Goal: Information Seeking & Learning: Learn about a topic

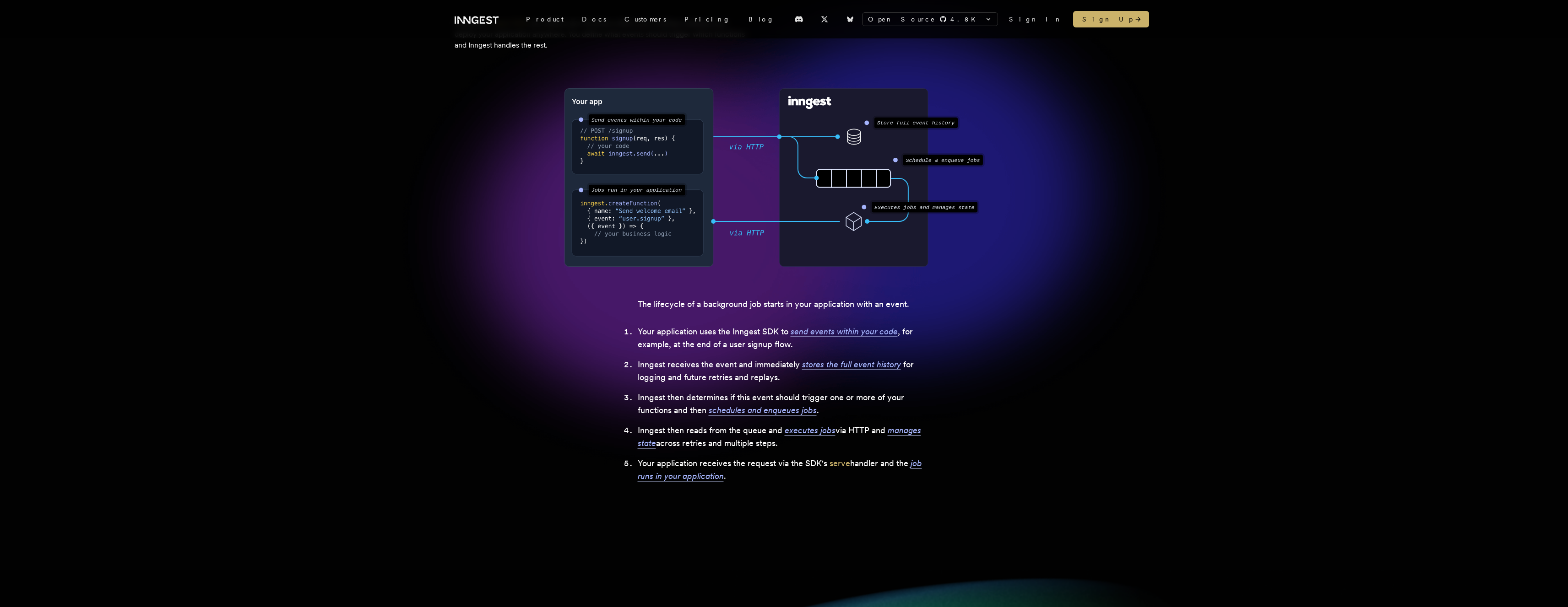
scroll to position [149, 0]
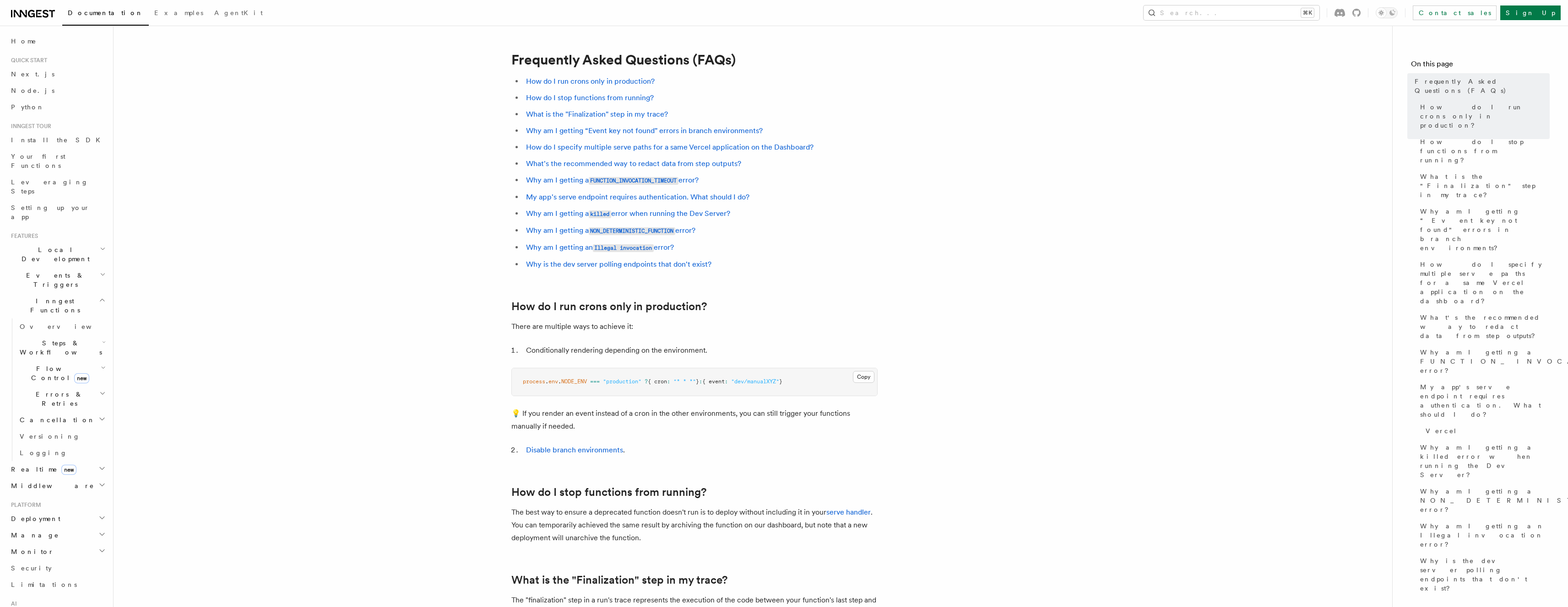
click at [64, 382] on h2 "Middleware" at bounding box center [57, 390] width 100 height 16
click at [61, 494] on h2 "Deployment" at bounding box center [57, 502] width 100 height 16
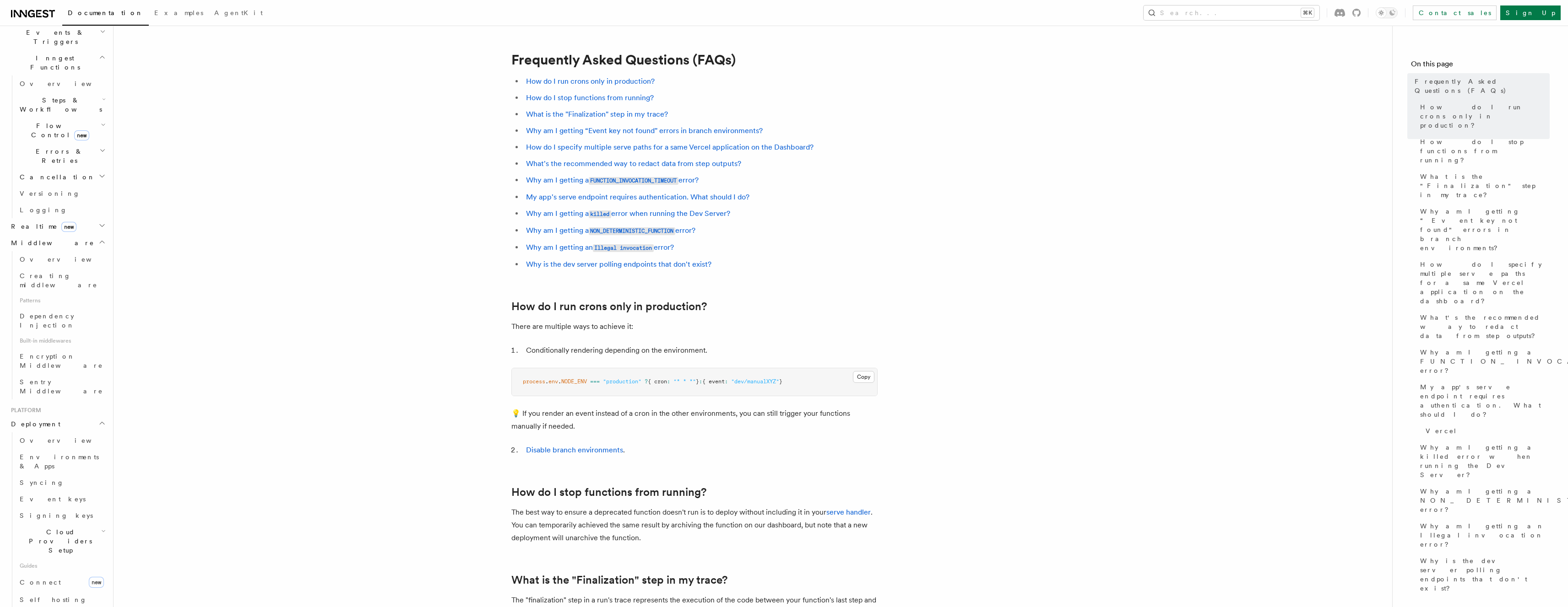
scroll to position [247, 0]
click at [44, 508] on span "Signing keys" at bounding box center [56, 511] width 73 height 7
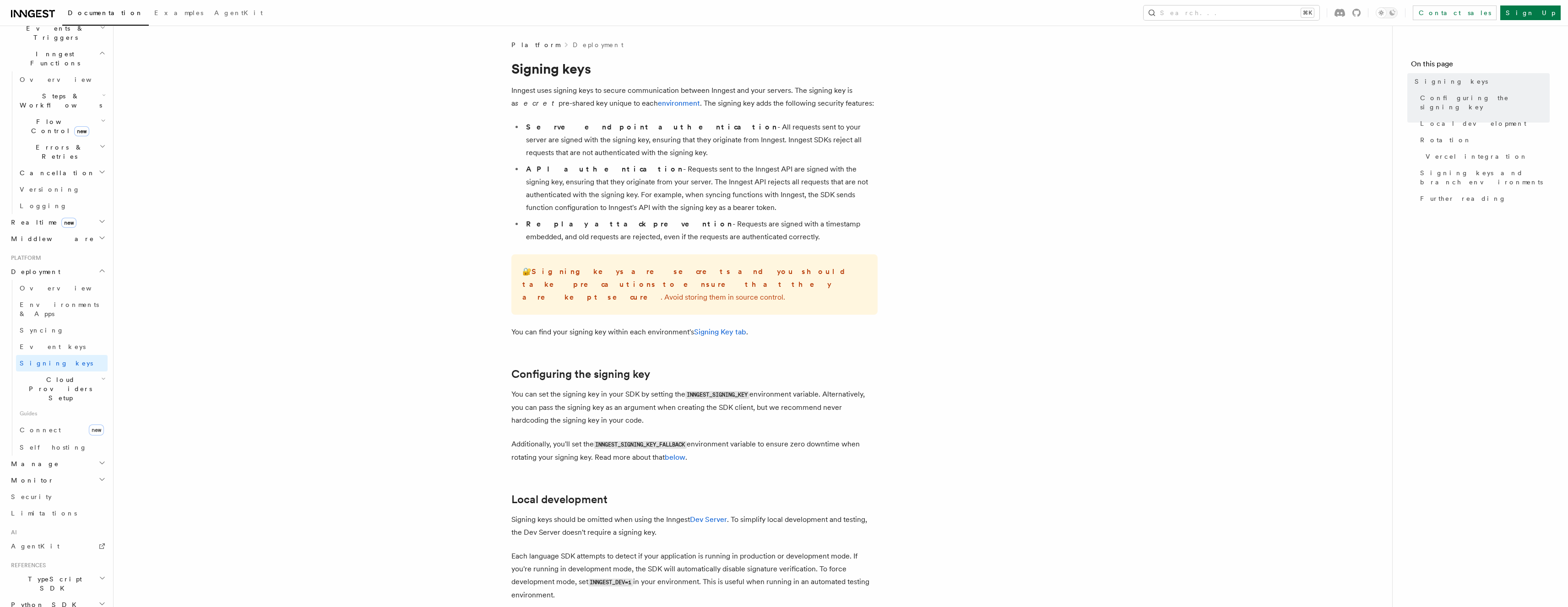
click at [589, 133] on li "Serve endpoint authentication - All requests sent to your server are signed wit…" at bounding box center [700, 139] width 354 height 38
click at [589, 132] on li "Serve endpoint authentication - All requests sent to your server are signed wit…" at bounding box center [700, 139] width 354 height 38
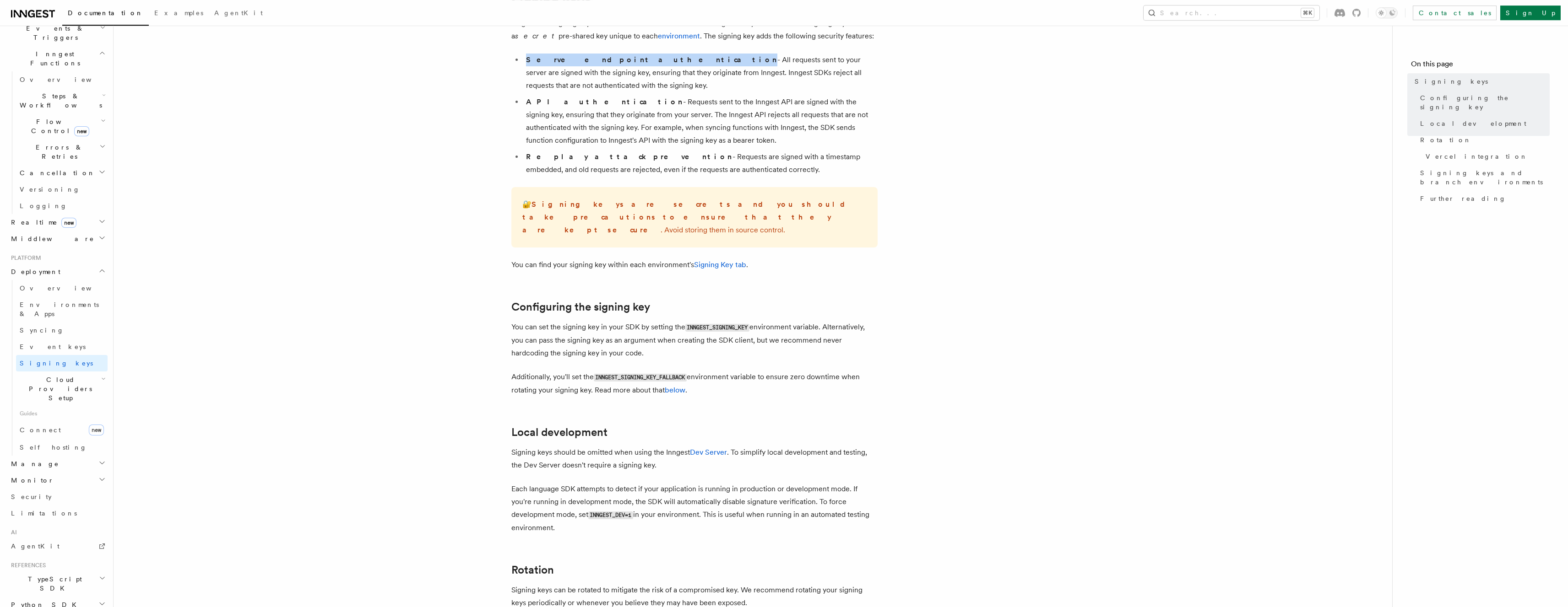
scroll to position [72, 0]
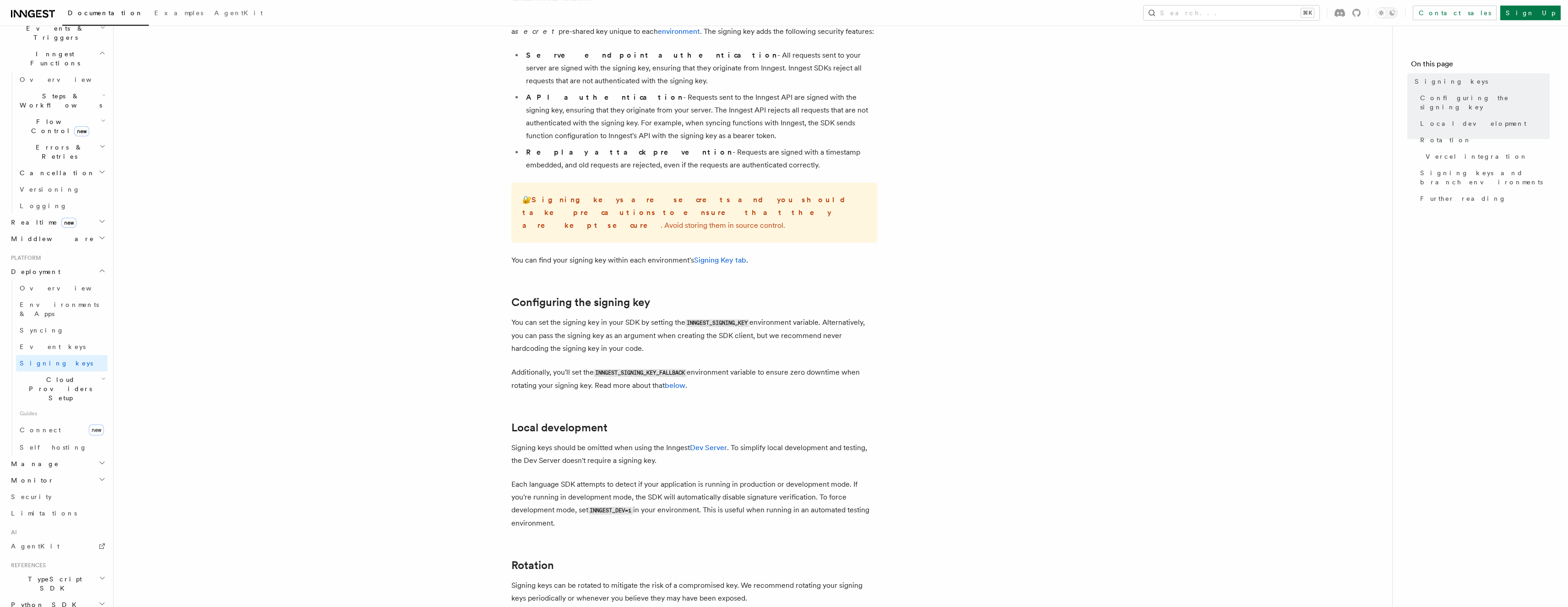
click at [582, 108] on li "API authentication - Requests sent to the Inngest API are signed with the signi…" at bounding box center [700, 117] width 354 height 51
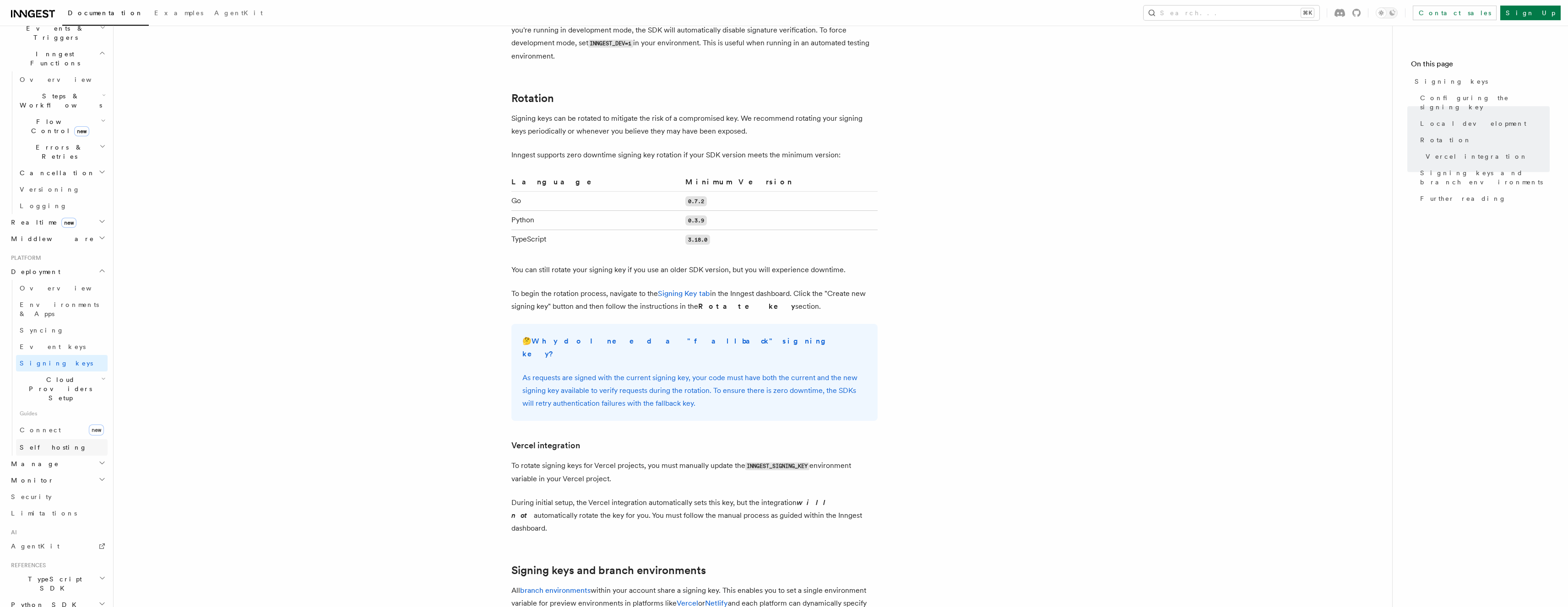
scroll to position [273, 0]
click at [41, 462] on link "Security" at bounding box center [57, 470] width 100 height 16
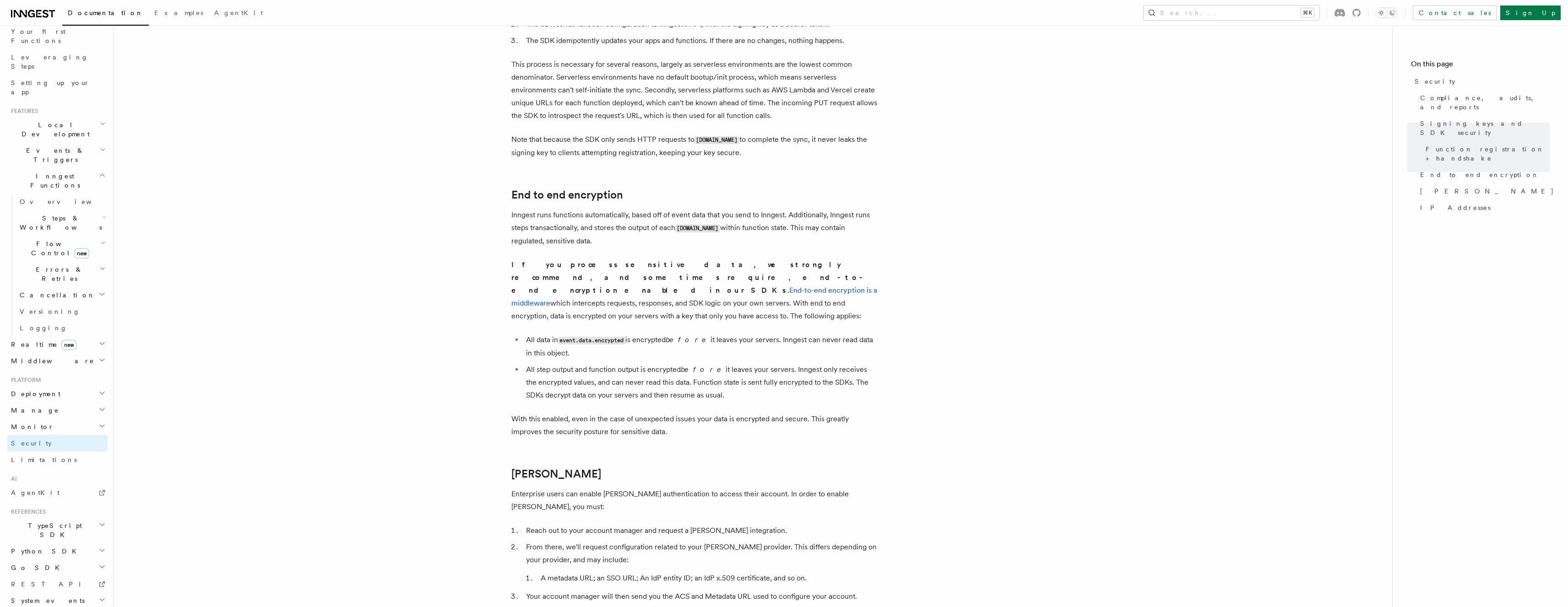
scroll to position [576, 0]
click at [546, 274] on p "If you process sensitive data, we strongly recommend, and sometimes require, en…" at bounding box center [694, 290] width 366 height 64
click at [546, 273] on p "If you process sensitive data, we strongly recommend, and sometimes require, en…" at bounding box center [694, 290] width 366 height 64
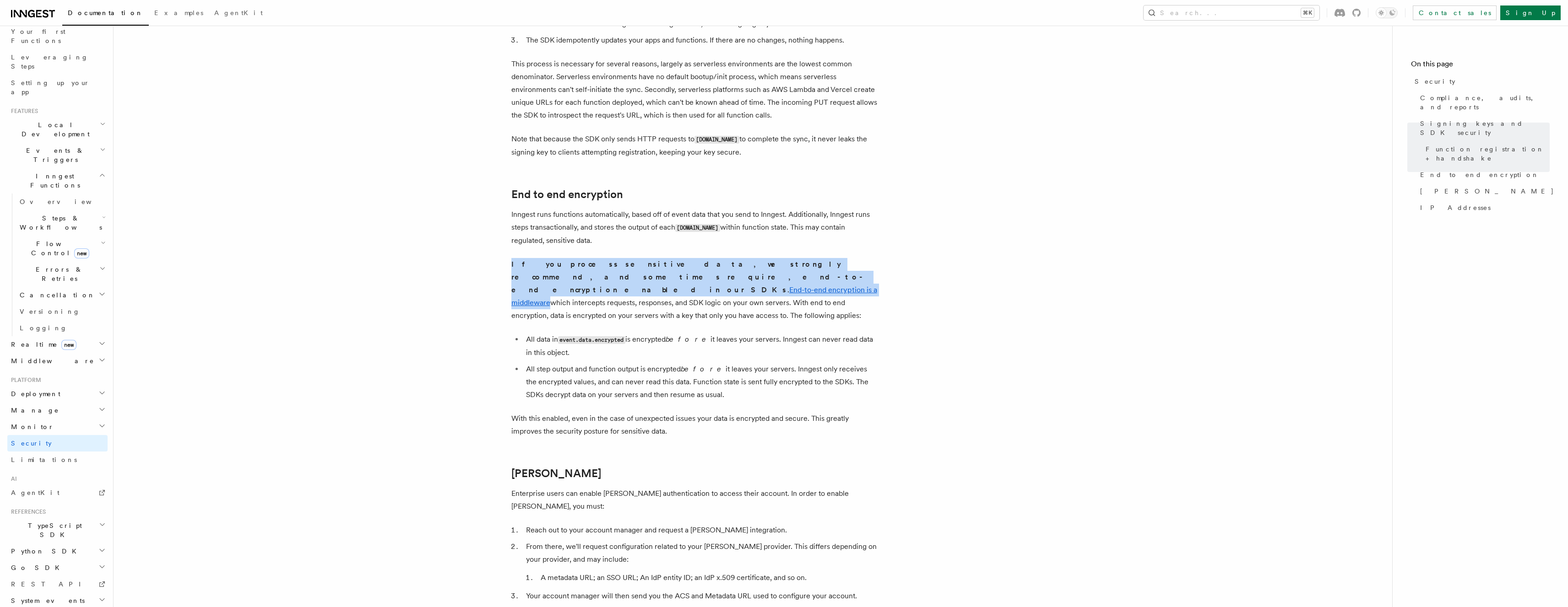
click at [546, 273] on p "If you process sensitive data, we strongly recommend, and sometimes require, en…" at bounding box center [694, 290] width 366 height 64
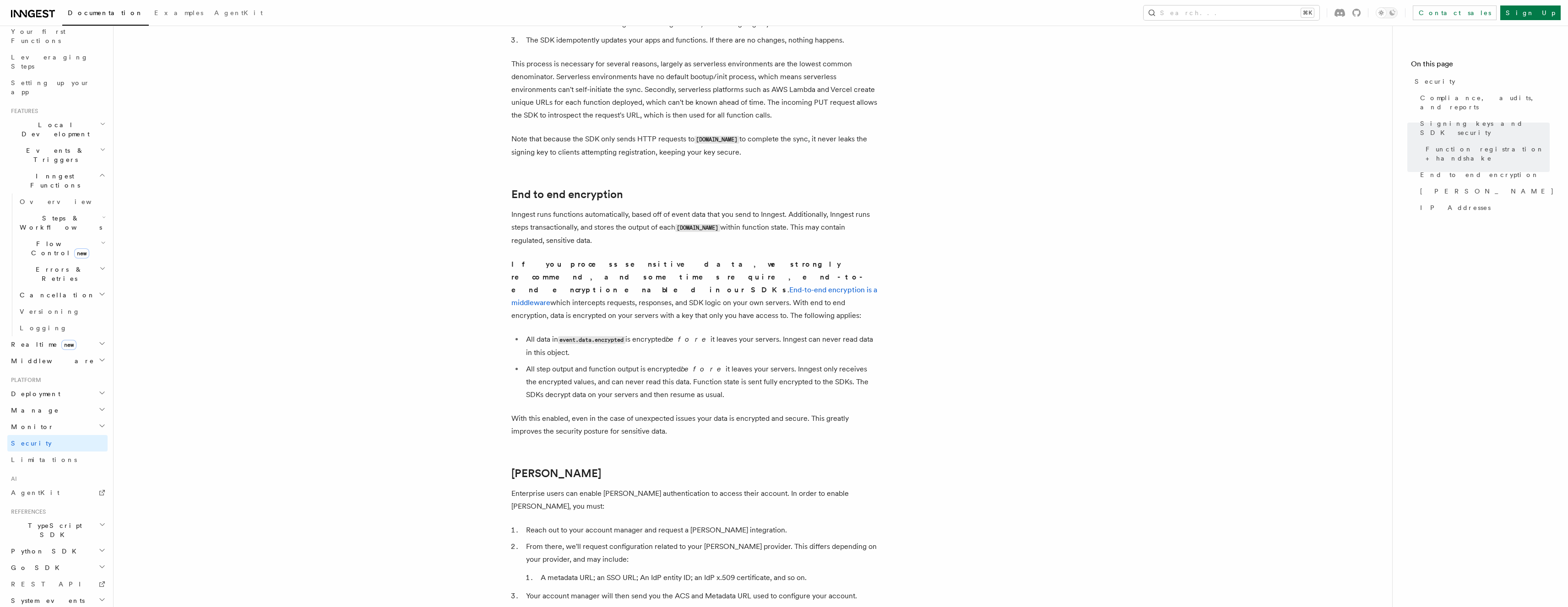
click at [549, 333] on li "All data in event.data.encrypted is encrypted before it leaves your servers. In…" at bounding box center [700, 346] width 354 height 26
drag, startPoint x: 890, startPoint y: 391, endPoint x: 866, endPoint y: 370, distance: 31.9
click at [891, 391] on article "Platform Security Security is a primary consideration when moving systems into …" at bounding box center [752, 251] width 1249 height 1574
click at [791, 279] on p "If you process sensitive data, we strongly recommend, and sometimes require, en…" at bounding box center [694, 290] width 366 height 64
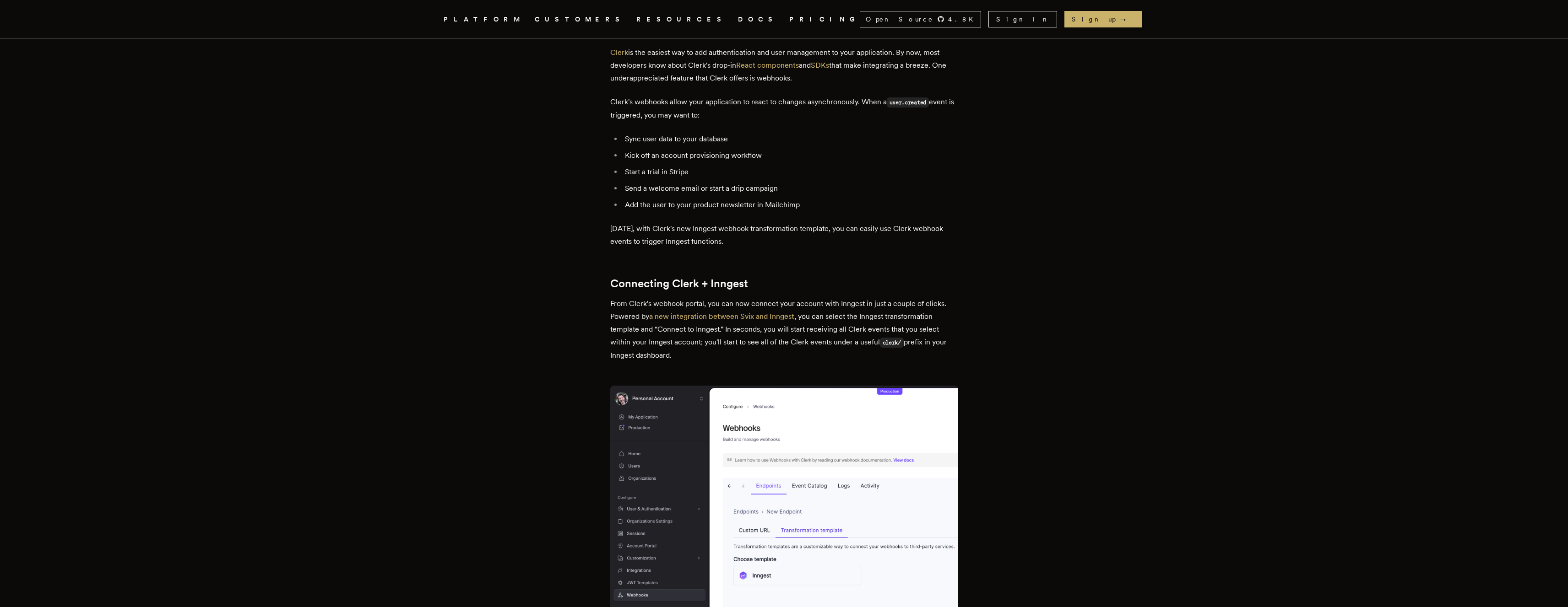
scroll to position [356, 0]
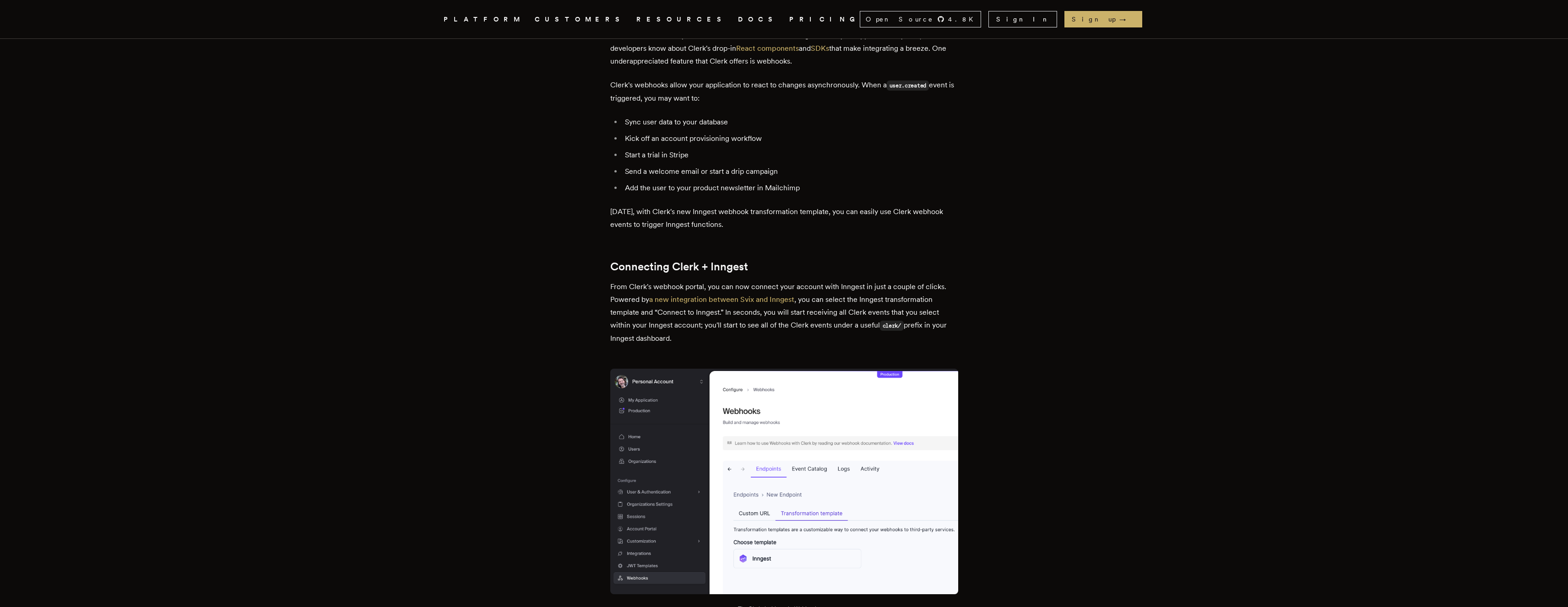
click at [648, 125] on li "Sync user data to your database" at bounding box center [790, 122] width 336 height 13
click at [669, 174] on li "Send a welcome email or start a drip campaign" at bounding box center [790, 172] width 336 height 13
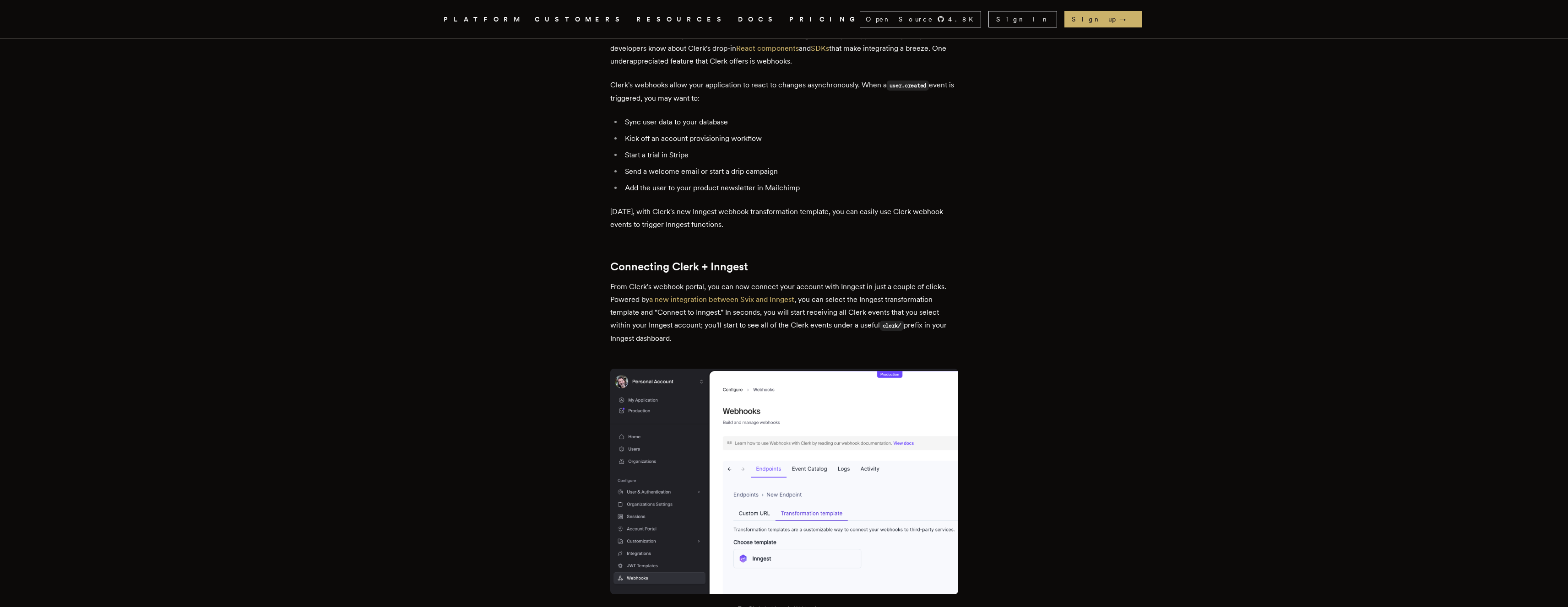
click at [669, 174] on li "Send a welcome email or start a drip campaign" at bounding box center [790, 172] width 336 height 13
click at [663, 189] on li "Add the user to your product newsletter in Mailchimp" at bounding box center [790, 188] width 336 height 13
click at [663, 188] on li "Add the user to your product newsletter in Mailchimp" at bounding box center [790, 188] width 336 height 13
click at [671, 167] on li "Send a welcome email or start a drip campaign" at bounding box center [790, 172] width 336 height 13
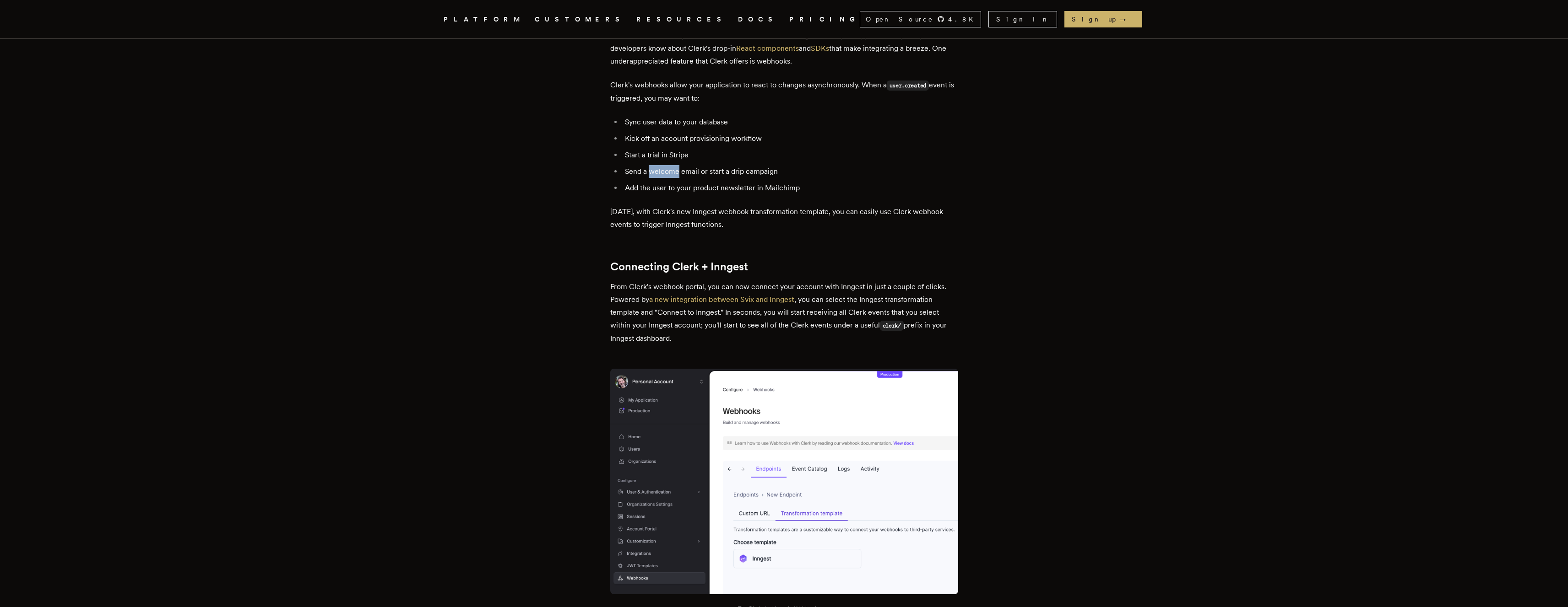
click at [671, 167] on li "Send a welcome email or start a drip campaign" at bounding box center [790, 172] width 336 height 13
click at [670, 208] on p "Today, with Clerk's new Inngest webhook transformation template, you can easily…" at bounding box center [784, 218] width 348 height 25
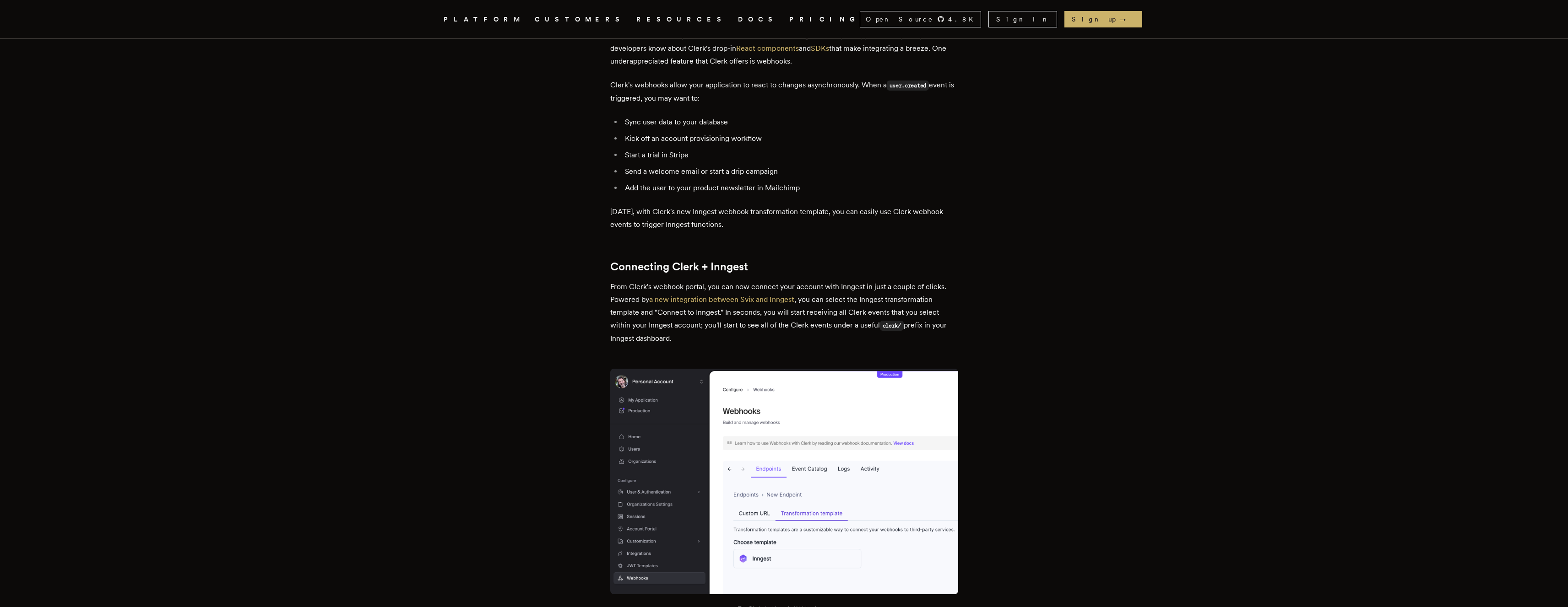
click at [626, 292] on p "From Clerk's webhook portal, you can now connect your account with Inngest in j…" at bounding box center [784, 313] width 348 height 64
click at [626, 292] on p "From Clerk's webhook portal, you can now connect your account with Inngest in j…" at bounding box center [784, 313] width 348 height 64
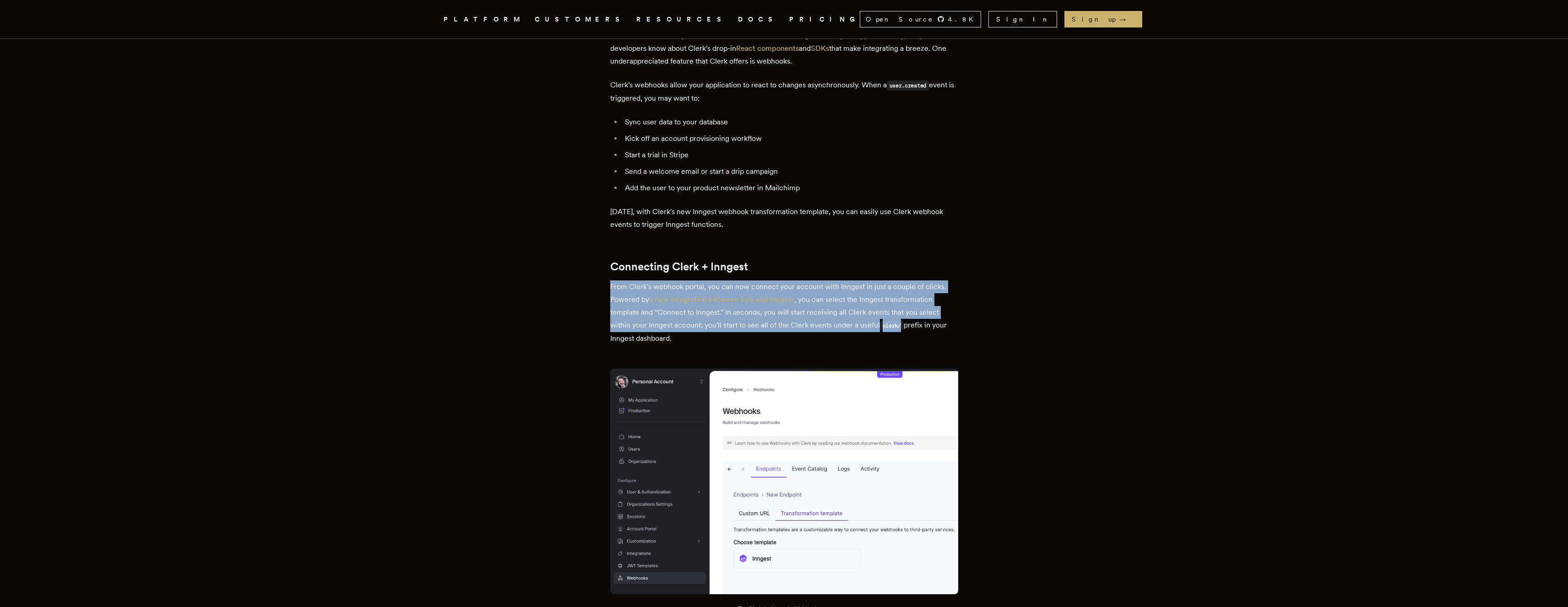
click at [626, 292] on p "From Clerk's webhook portal, you can now connect your account with Inngest in j…" at bounding box center [784, 313] width 348 height 64
click at [627, 324] on p "From Clerk's webhook portal, you can now connect your account with Inngest in j…" at bounding box center [784, 313] width 348 height 64
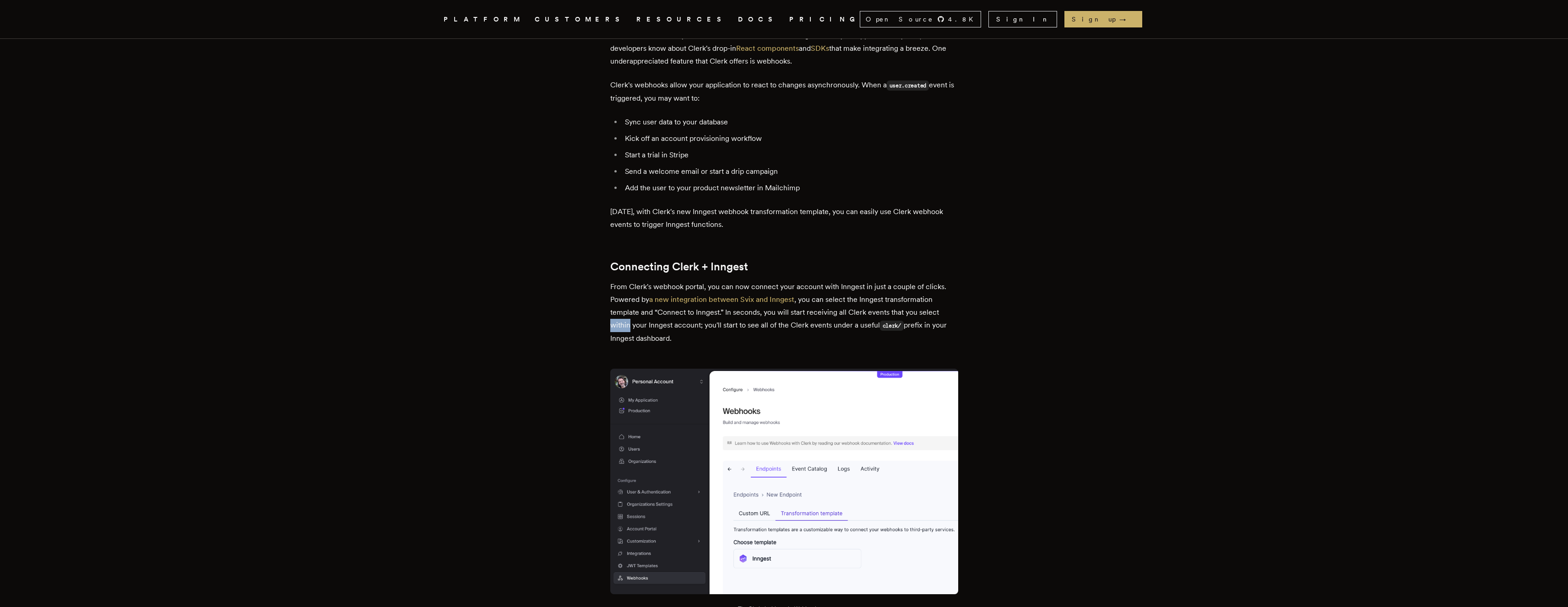
click at [627, 324] on p "From Clerk's webhook portal, you can now connect your account with Inngest in j…" at bounding box center [784, 313] width 348 height 64
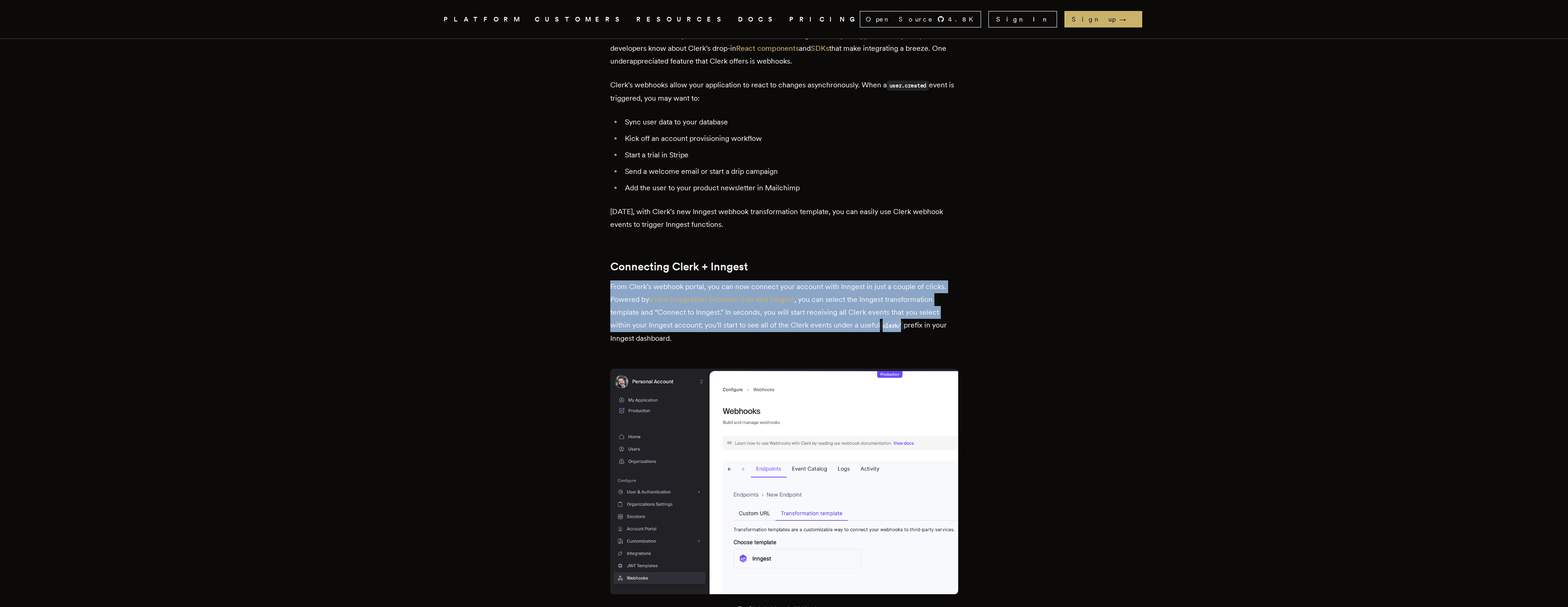
click at [627, 324] on p "From Clerk's webhook portal, you can now connect your account with Inngest in j…" at bounding box center [784, 313] width 348 height 64
click at [642, 337] on p "From Clerk's webhook portal, you can now connect your account with Inngest in j…" at bounding box center [784, 313] width 348 height 64
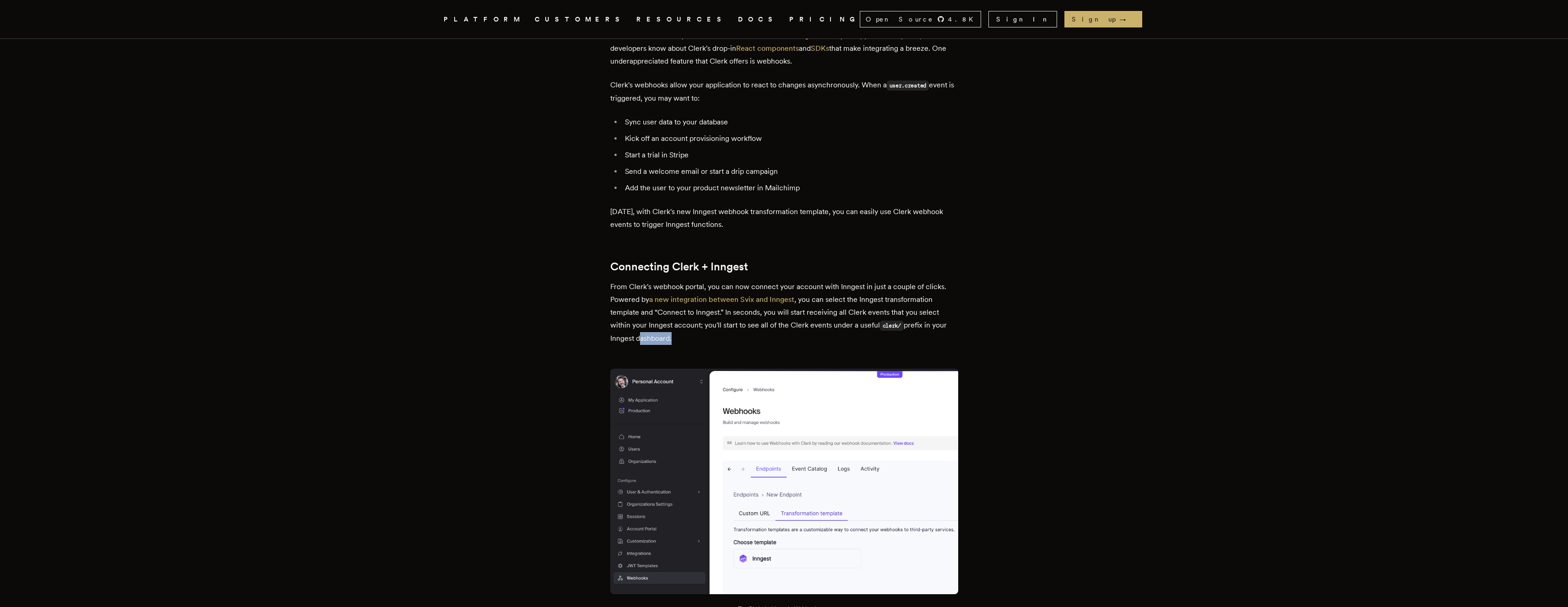
click at [642, 337] on p "From Clerk's webhook portal, you can now connect your account with Inngest in j…" at bounding box center [784, 313] width 348 height 64
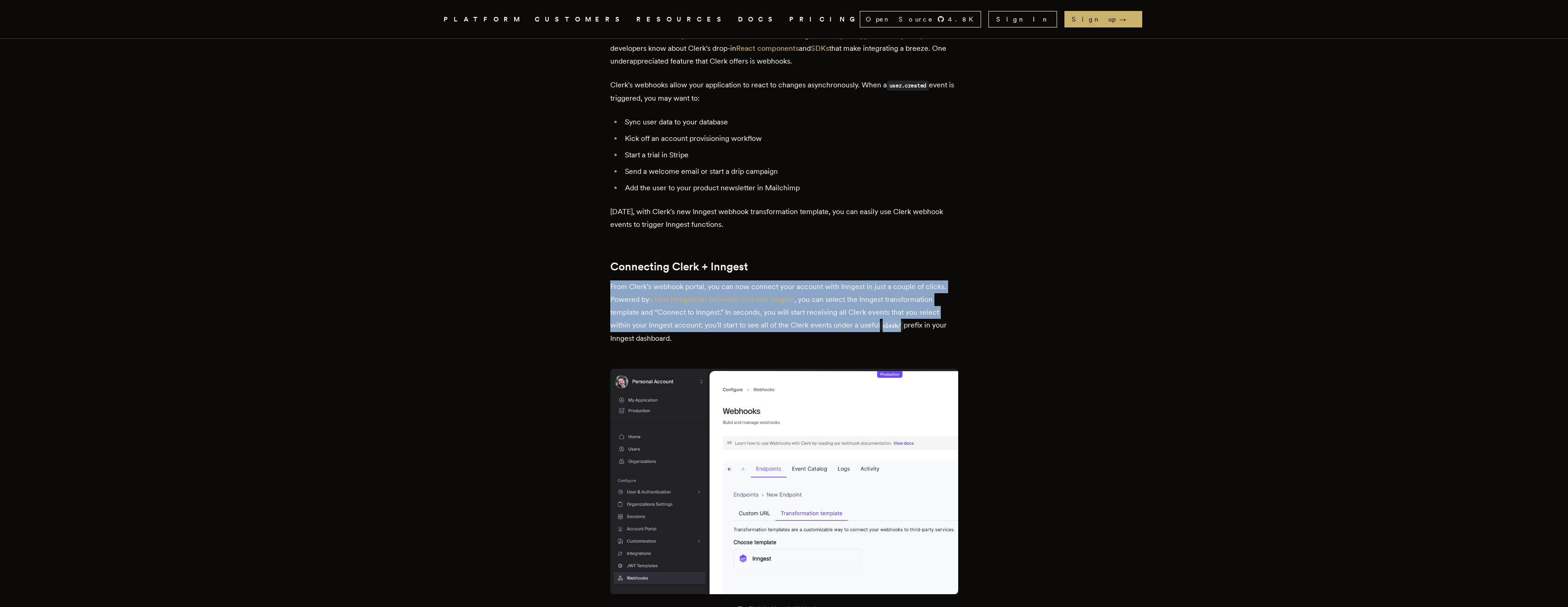
click at [642, 337] on p "From Clerk's webhook portal, you can now connect your account with Inngest in j…" at bounding box center [784, 313] width 348 height 64
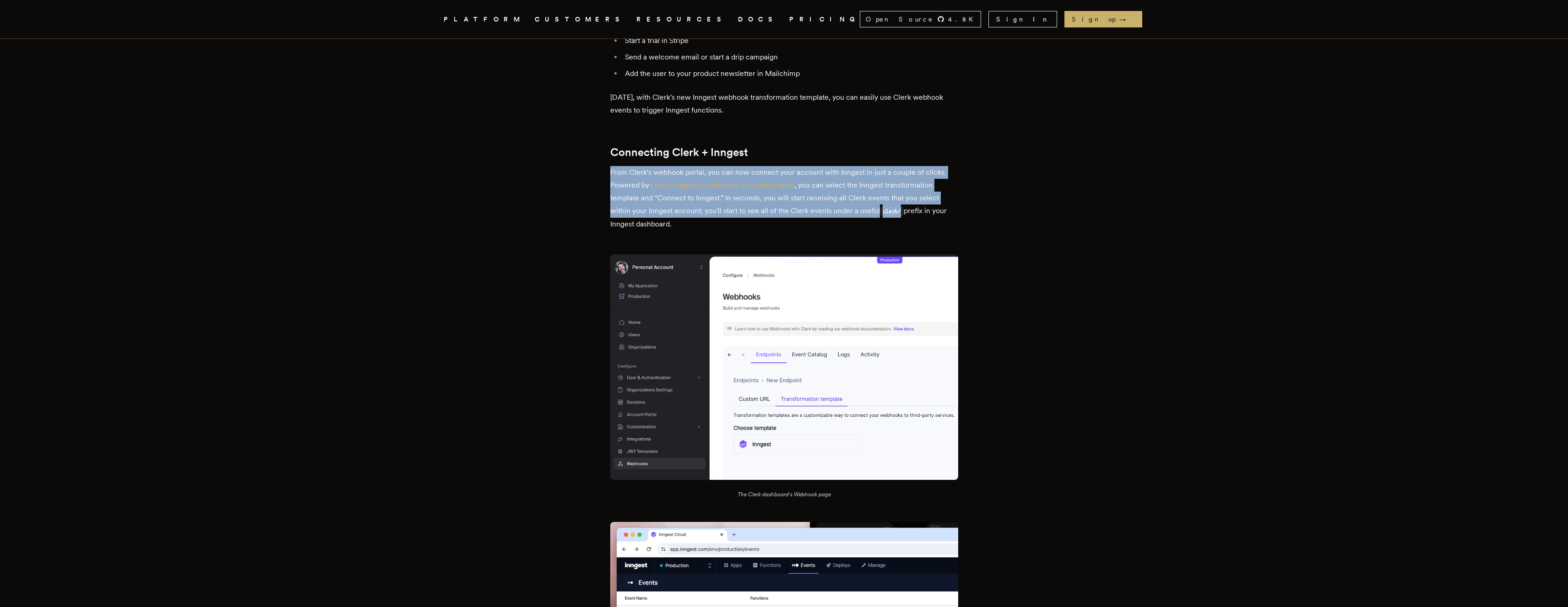
scroll to position [473, 0]
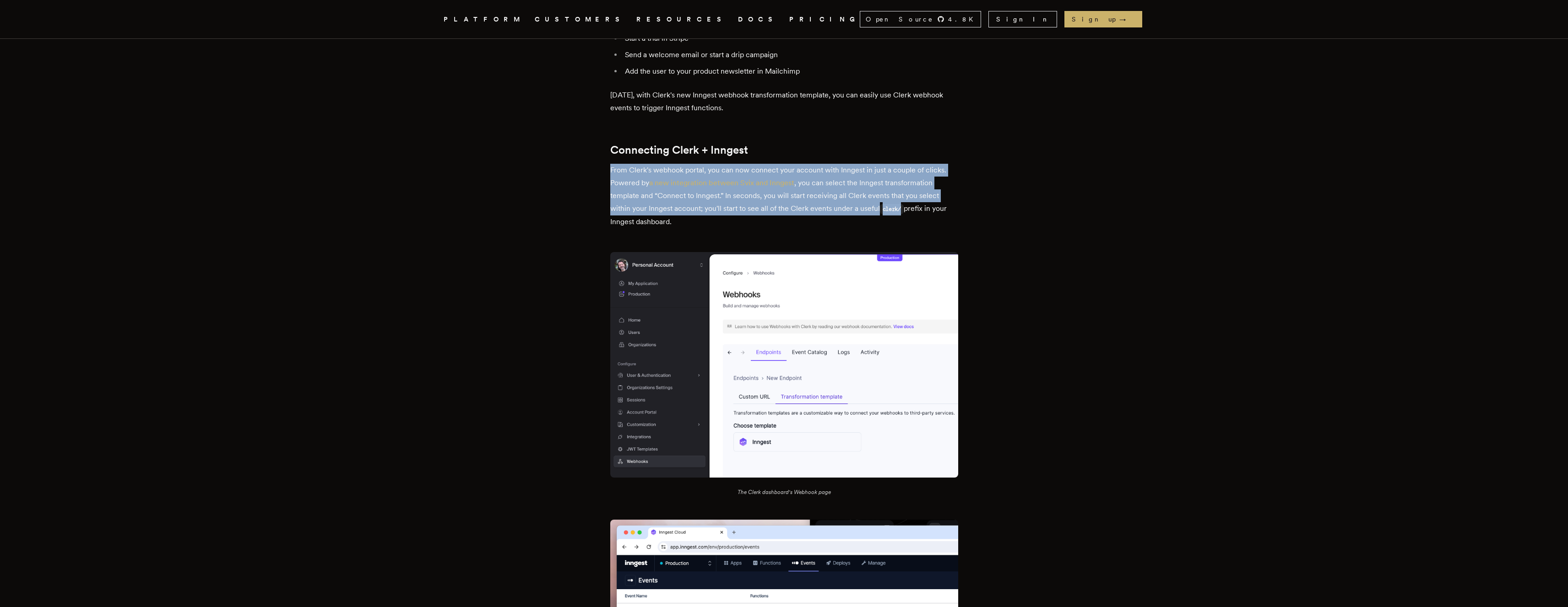
click at [638, 201] on p "From Clerk's webhook portal, you can now connect your account with Inngest in j…" at bounding box center [784, 196] width 348 height 64
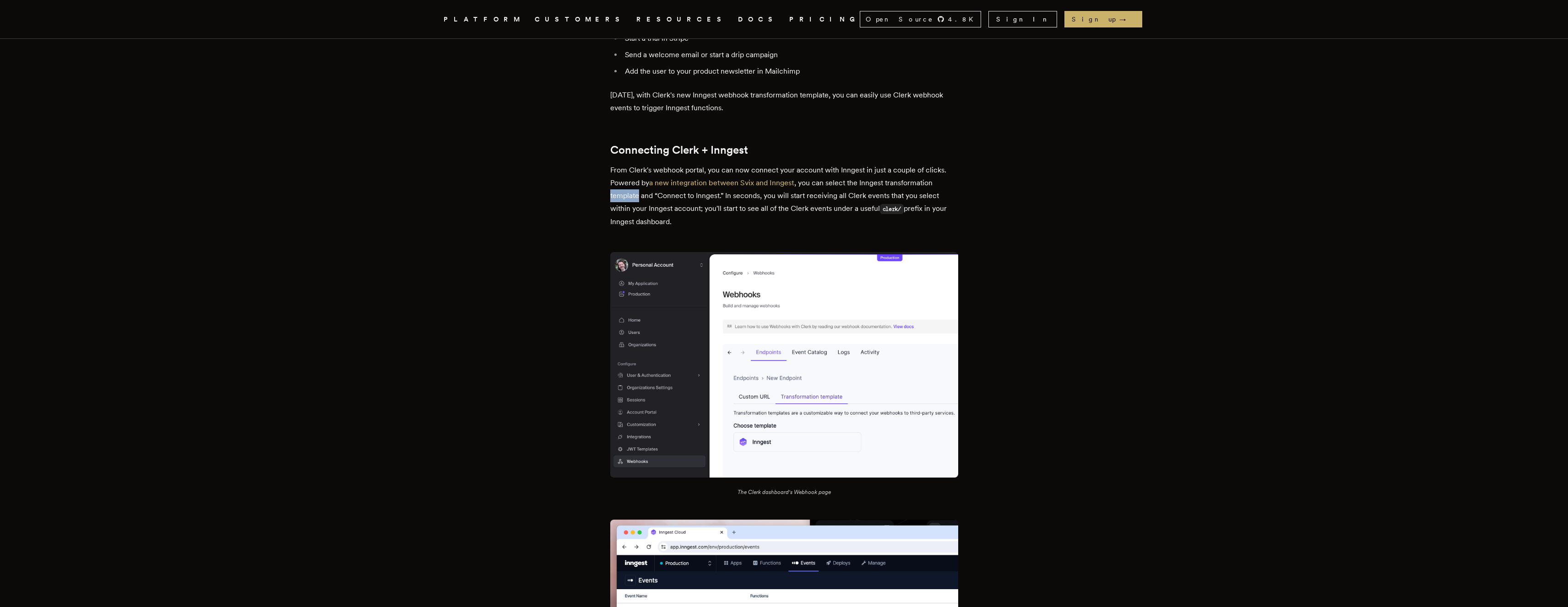
click at [638, 201] on p "From Clerk's webhook portal, you can now connect your account with Inngest in j…" at bounding box center [784, 196] width 348 height 64
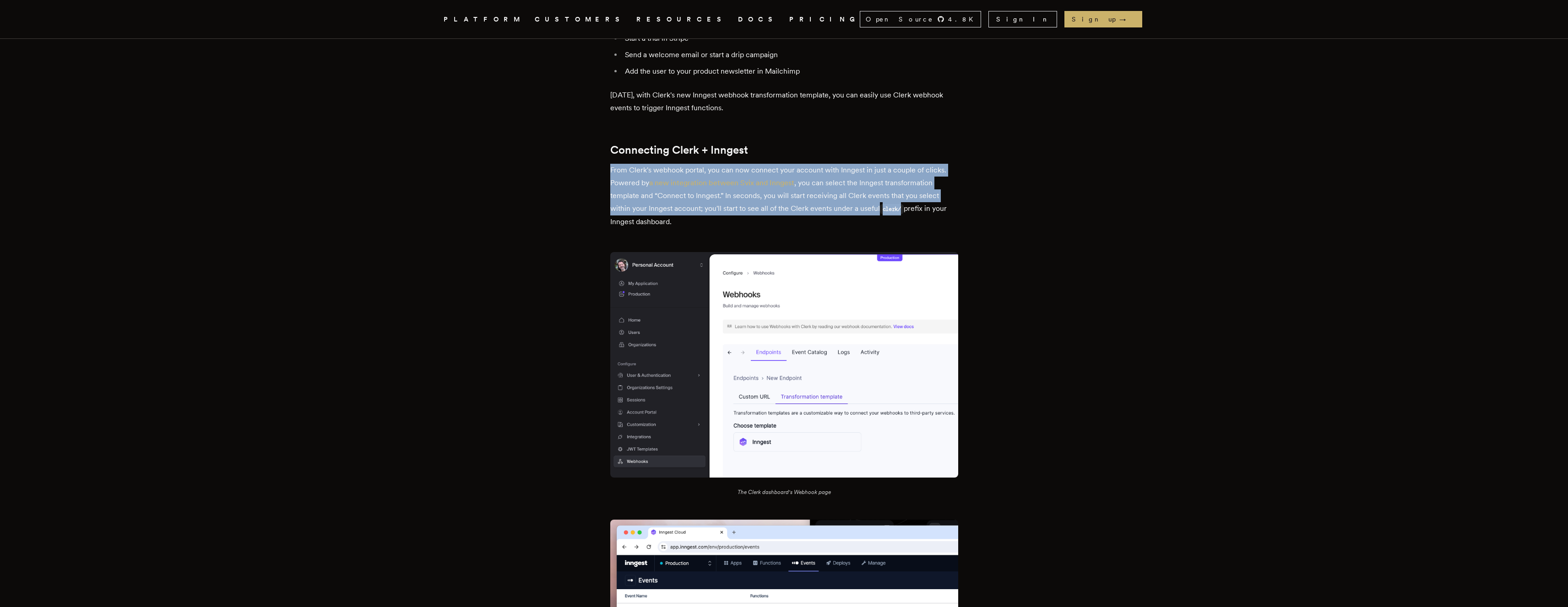
click at [638, 201] on p "From Clerk's webhook portal, you can now connect your account with Inngest in j…" at bounding box center [784, 196] width 348 height 64
click at [632, 227] on p "From Clerk's webhook portal, you can now connect your account with Inngest in j…" at bounding box center [784, 196] width 348 height 64
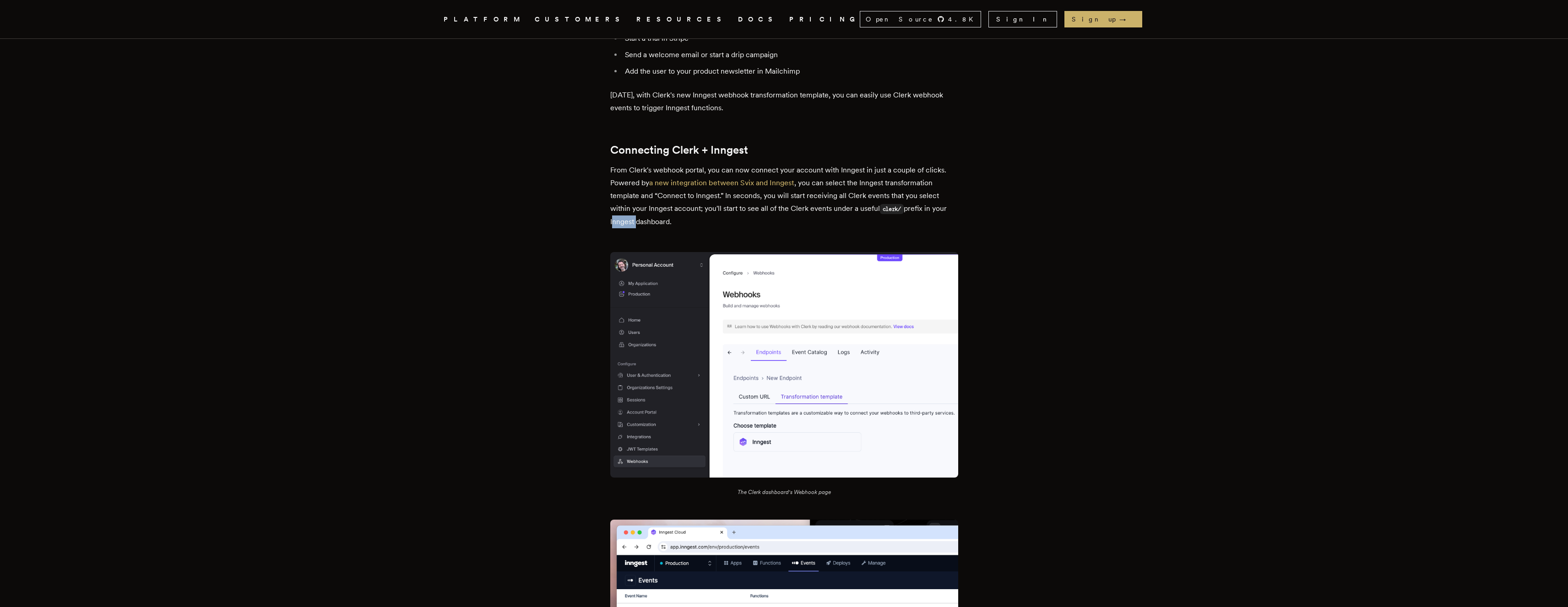
click at [632, 227] on p "From Clerk's webhook portal, you can now connect your account with Inngest in j…" at bounding box center [784, 196] width 348 height 64
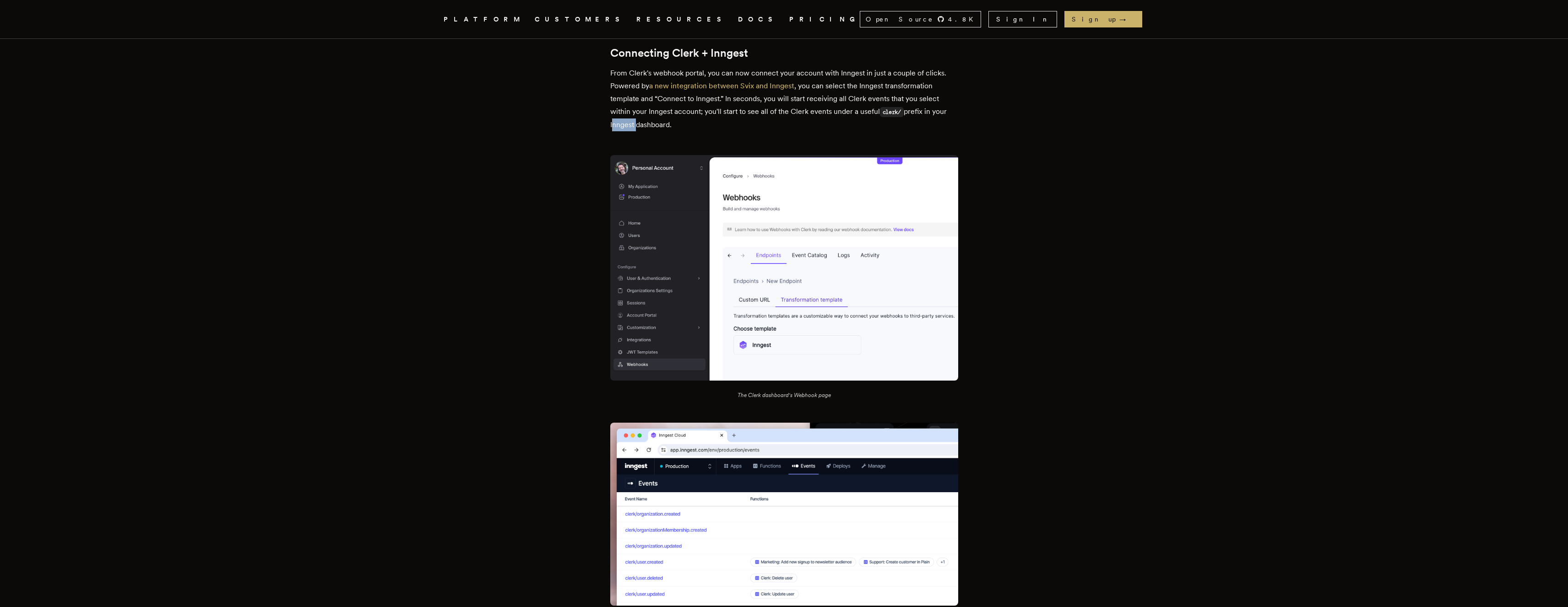
scroll to position [578, 0]
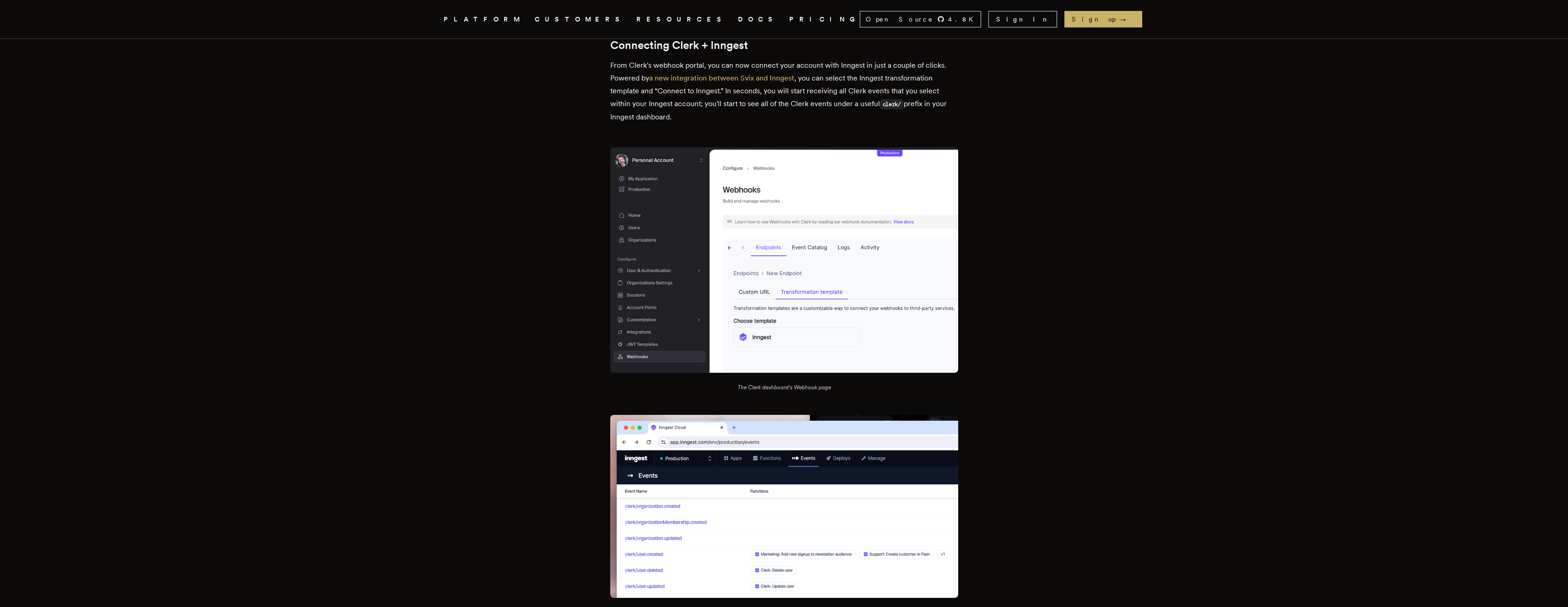
click at [842, 109] on p "From Clerk's webhook portal, you can now connect your account with Inngest in j…" at bounding box center [784, 91] width 348 height 64
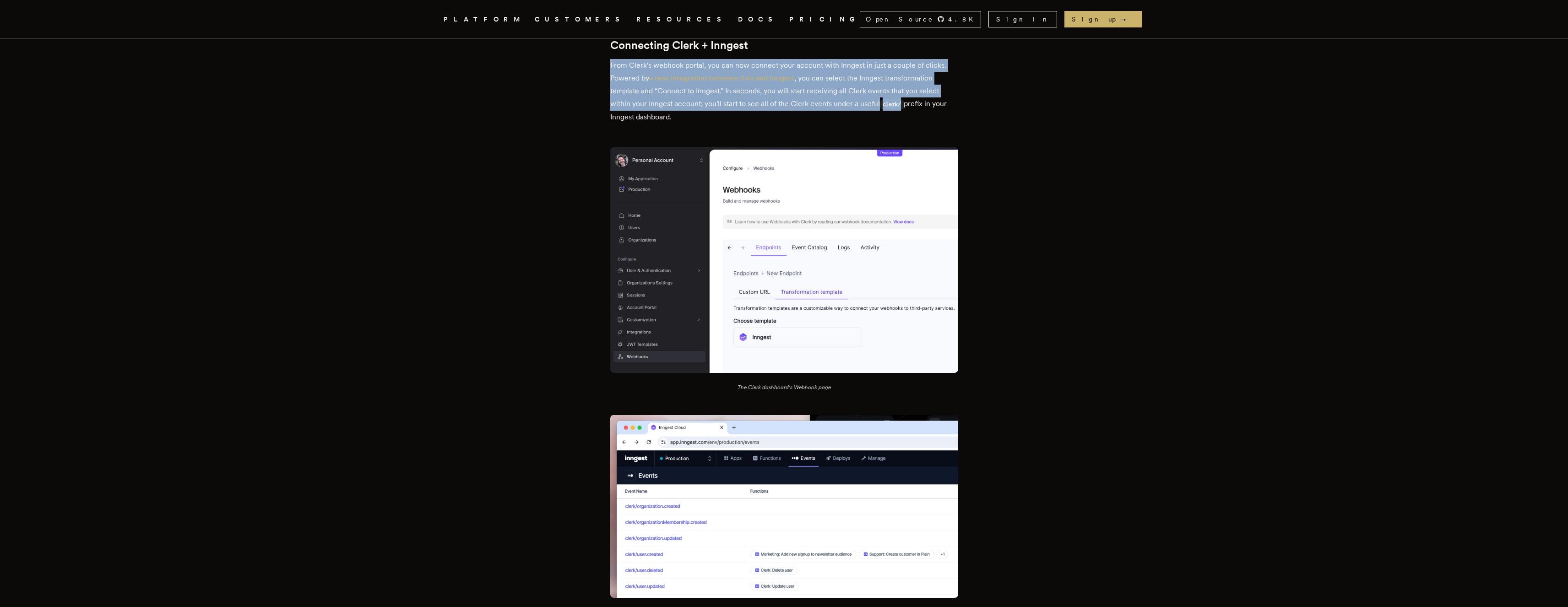
click at [842, 109] on p "From Clerk's webhook portal, you can now connect your account with Inngest in j…" at bounding box center [784, 91] width 348 height 64
click at [653, 111] on p "From Clerk's webhook portal, you can now connect your account with Inngest in j…" at bounding box center [784, 91] width 348 height 64
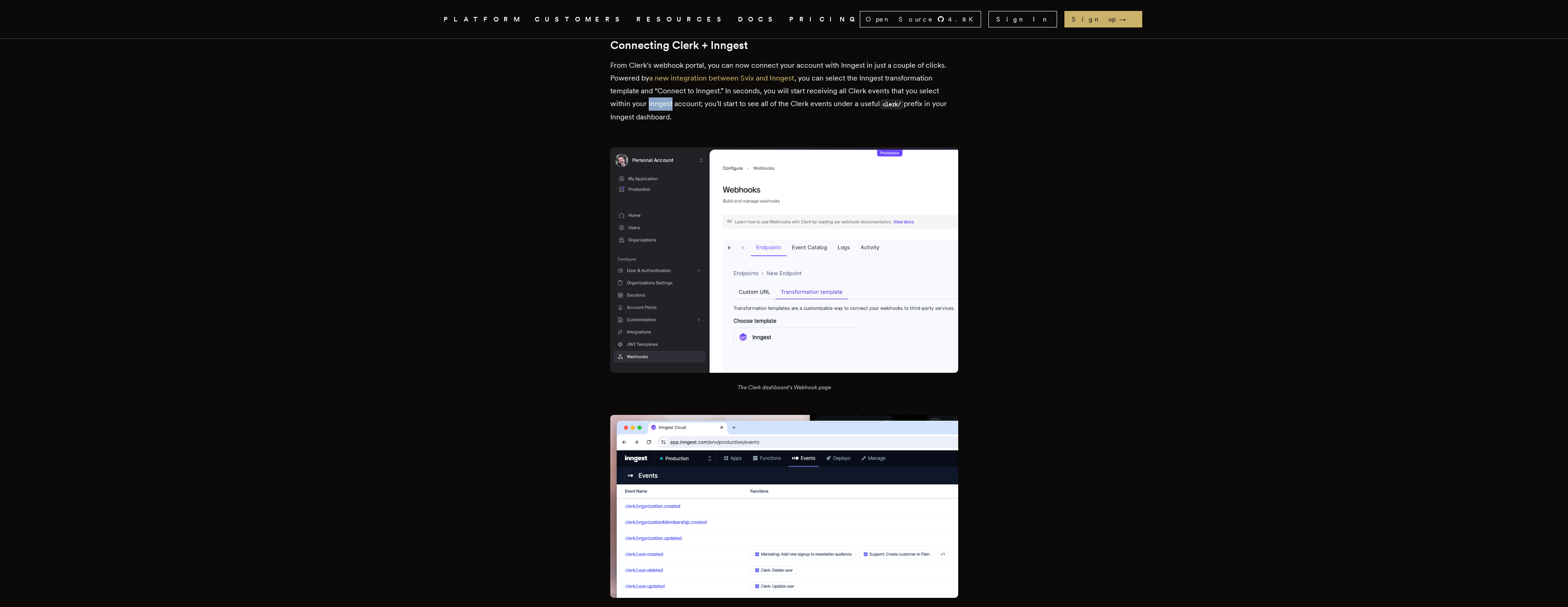
click at [653, 111] on p "From Clerk's webhook portal, you can now connect your account with Inngest in j…" at bounding box center [784, 91] width 348 height 64
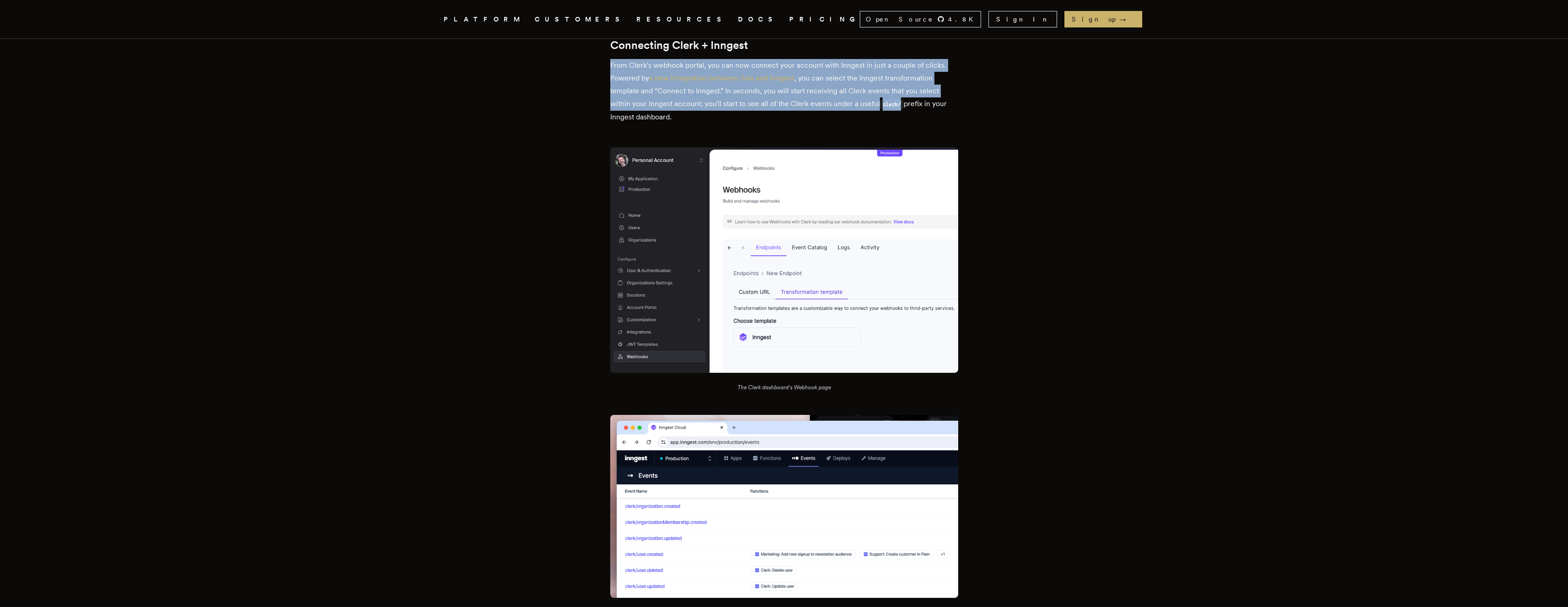
click at [653, 111] on p "From Clerk's webhook portal, you can now connect your account with Inngest in j…" at bounding box center [784, 91] width 348 height 64
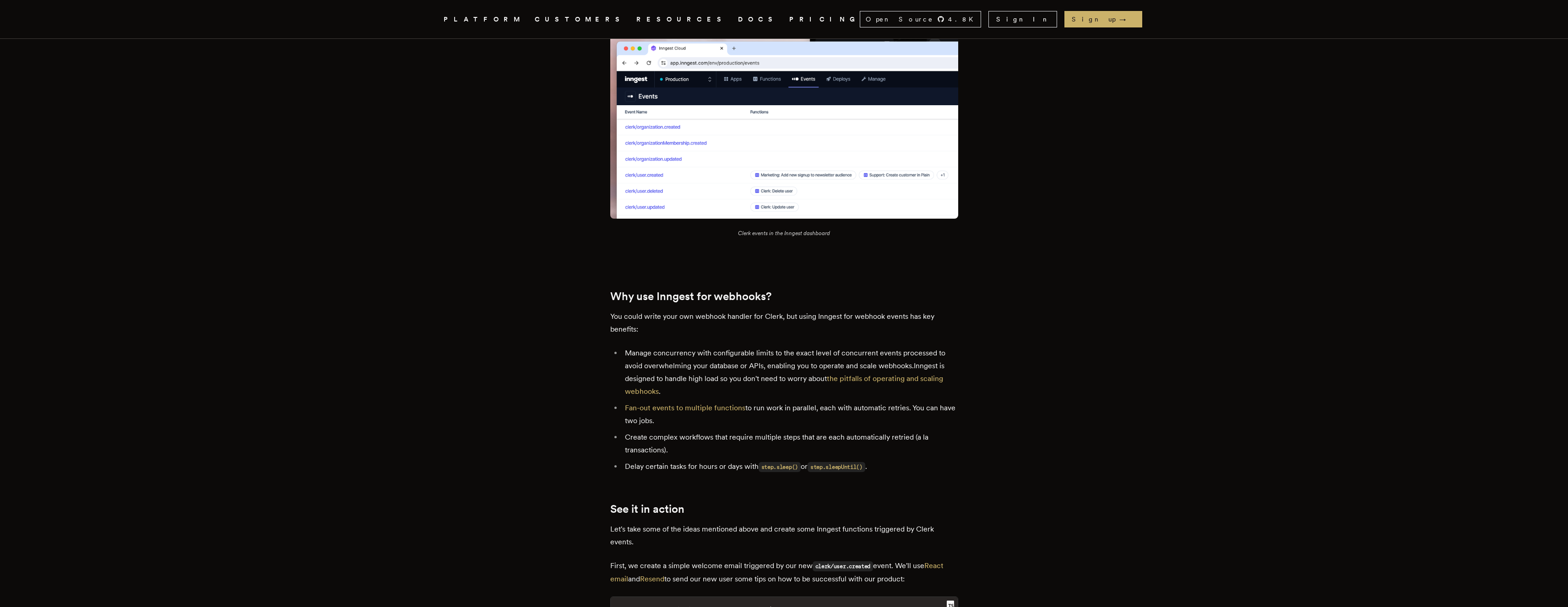
scroll to position [963, 0]
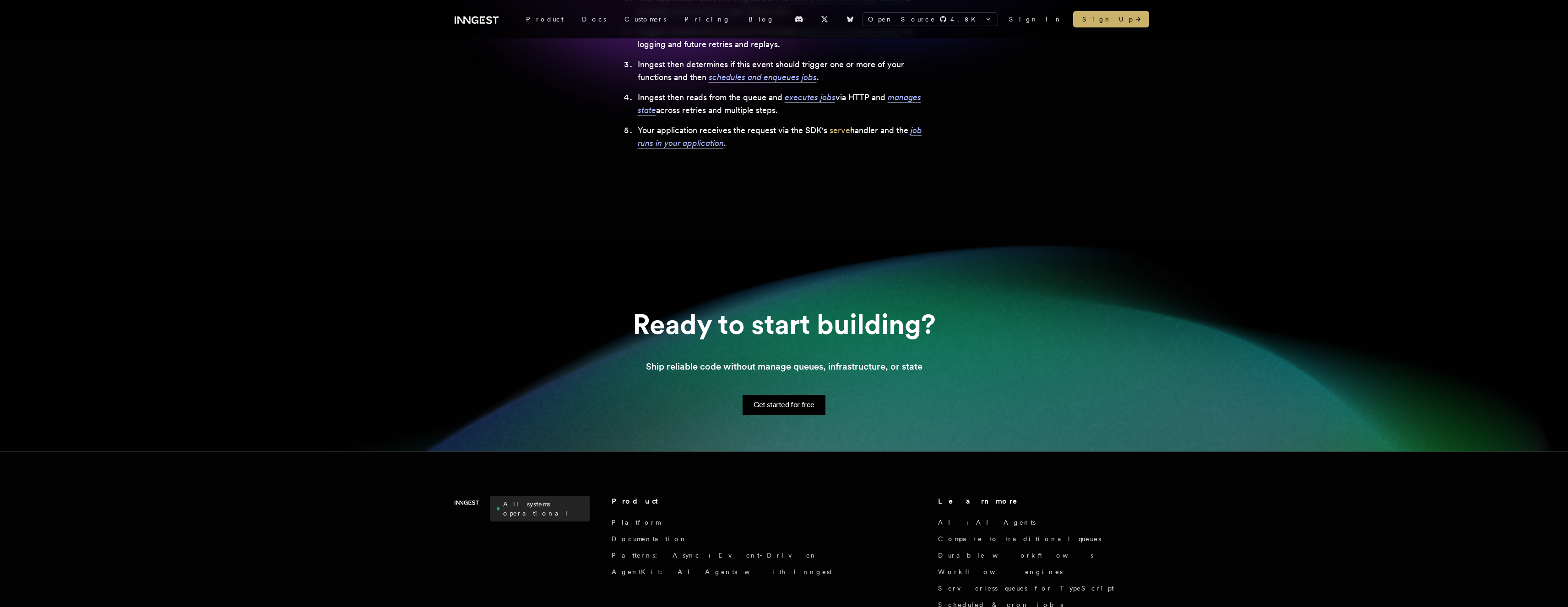
scroll to position [547, 0]
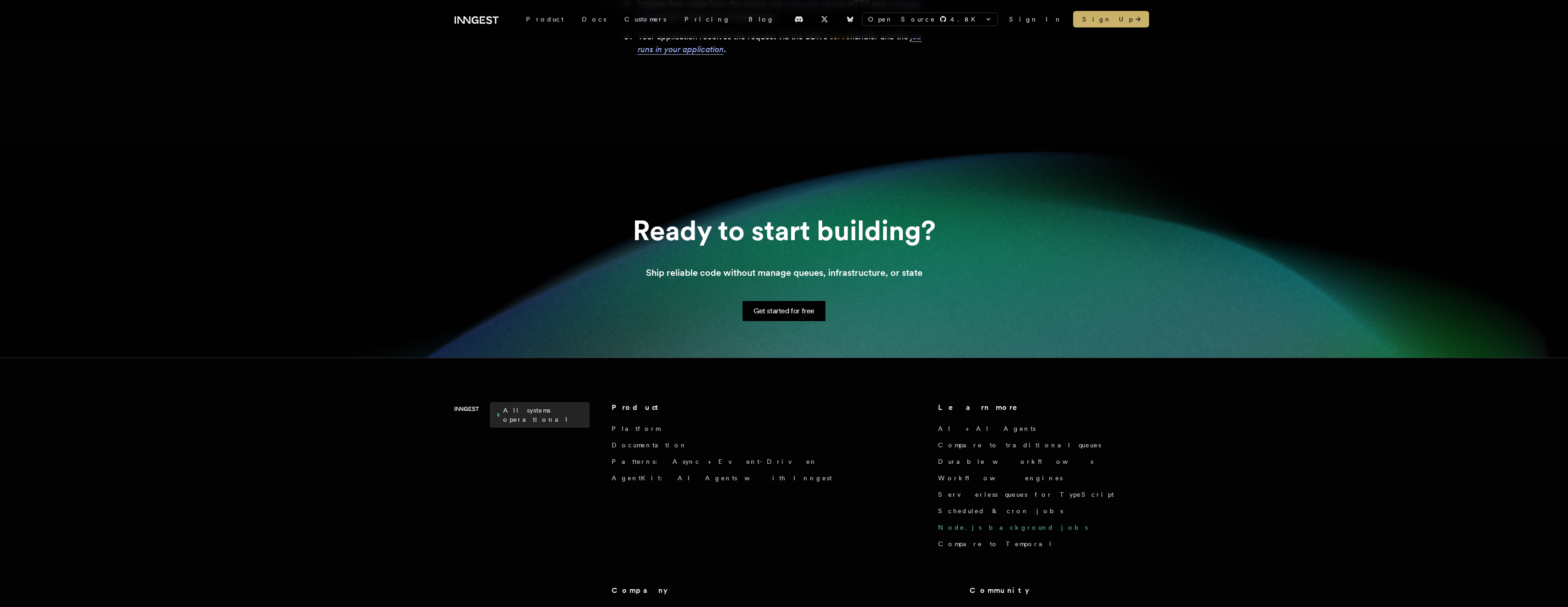
click at [938, 527] on link "Node.js background jobs" at bounding box center [1013, 528] width 150 height 9
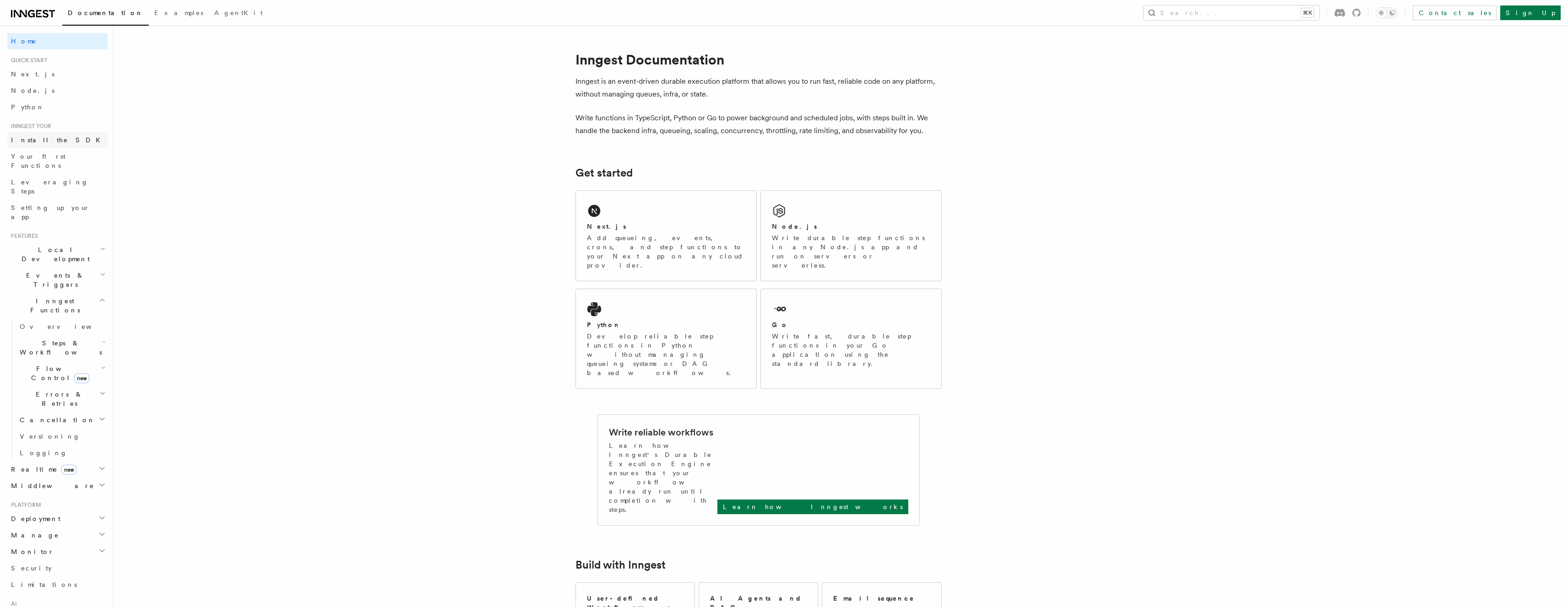
click at [39, 145] on link "Install the SDK" at bounding box center [57, 139] width 100 height 16
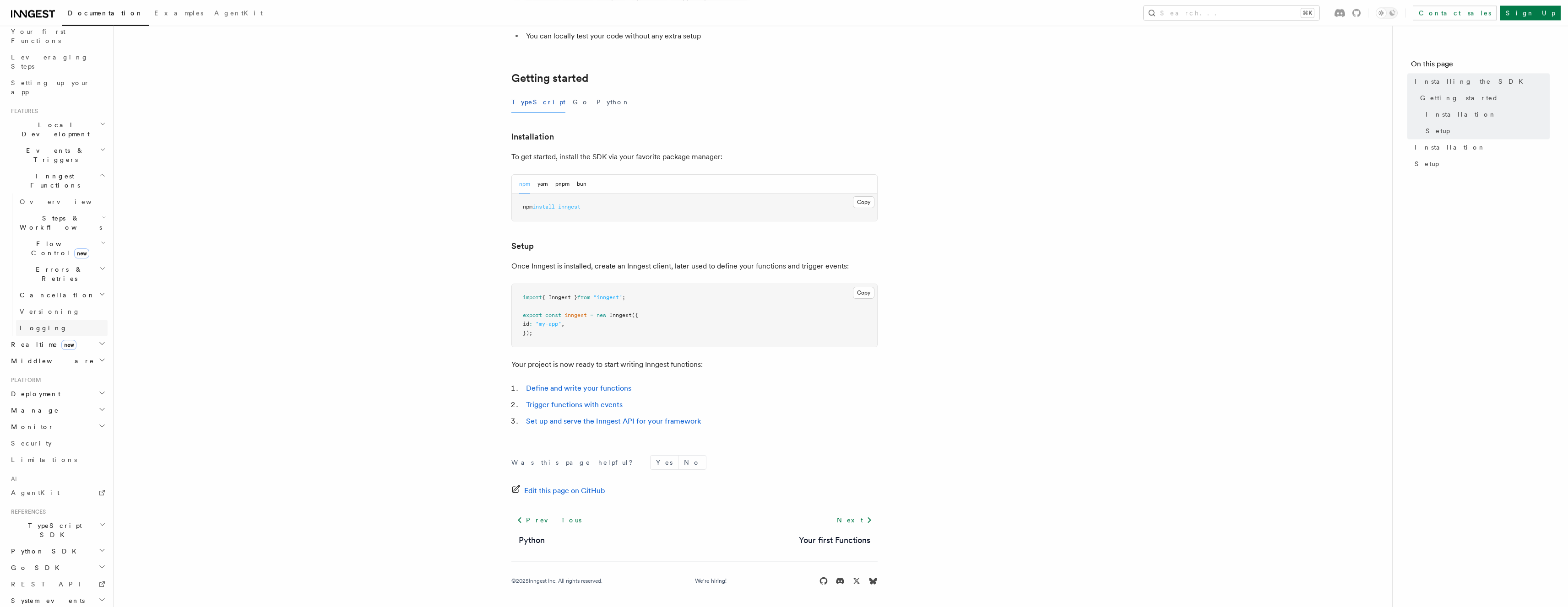
scroll to position [154, 0]
click at [49, 386] on h2 "Deployment" at bounding box center [57, 393] width 100 height 16
click at [42, 407] on span "Overview" at bounding box center [66, 410] width 94 height 7
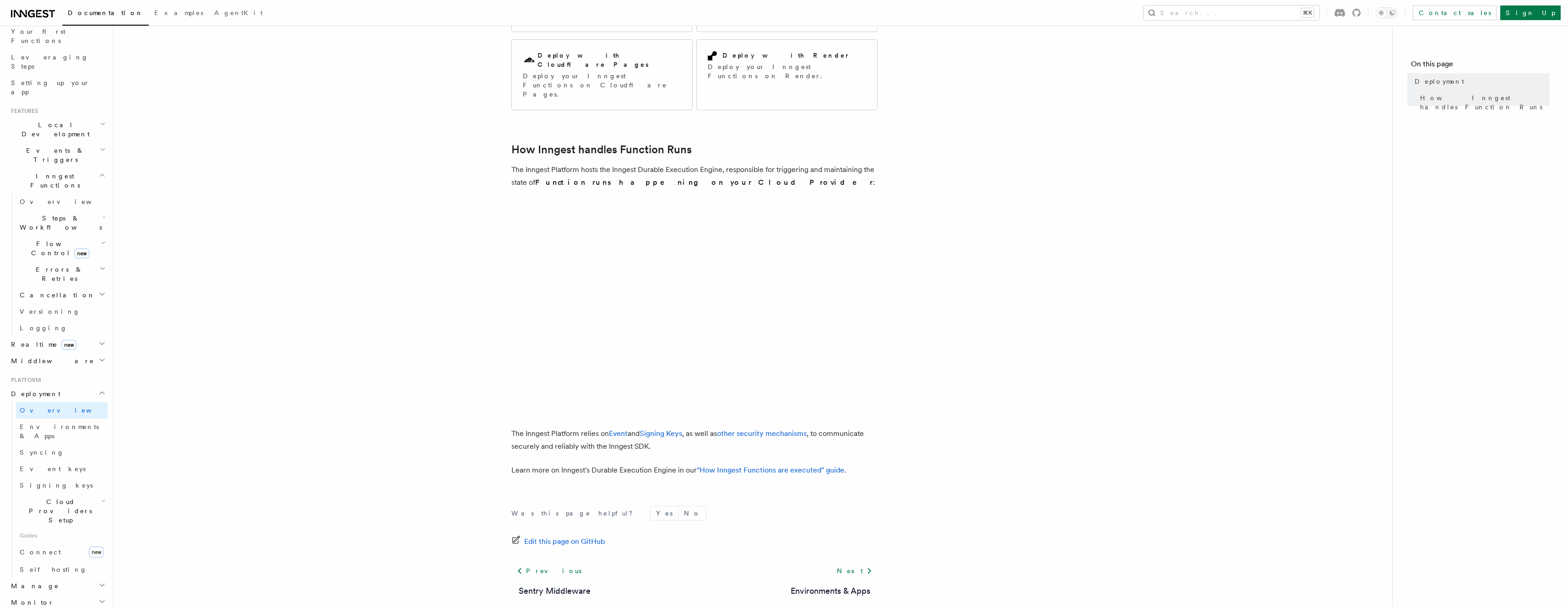
scroll to position [173, 0]
